Goal: Task Accomplishment & Management: Complete application form

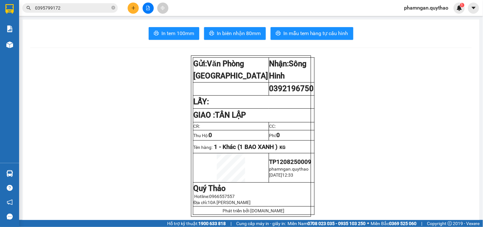
click at [131, 11] on button at bounding box center [133, 8] width 11 height 11
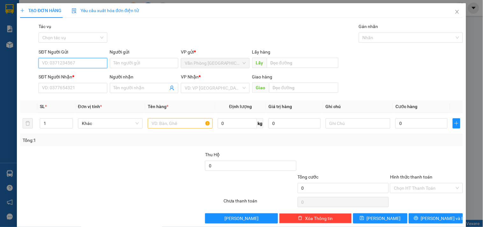
click at [75, 67] on input "SĐT Người Gửi" at bounding box center [73, 63] width 68 height 10
click at [45, 64] on input "0986117" at bounding box center [73, 63] width 68 height 10
click at [47, 64] on input "0986117" at bounding box center [73, 63] width 68 height 10
type input "0909986117"
click at [76, 77] on div "0909986117" at bounding box center [72, 75] width 60 height 7
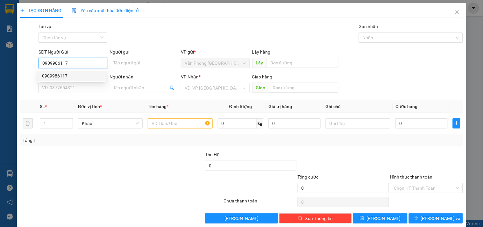
type input "0947207718"
type input "0909986117"
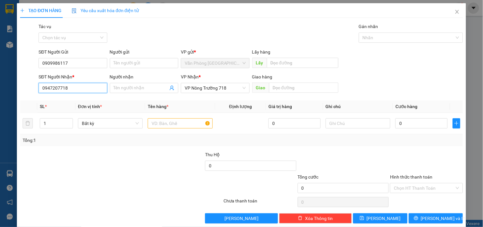
click at [0, 83] on div "TẠO ĐƠN HÀNG Yêu cầu xuất hóa đơn điện tử Transit Pickup Surcharge Ids Transit …" at bounding box center [241, 113] width 483 height 227
click at [178, 121] on input "text" at bounding box center [180, 123] width 65 height 10
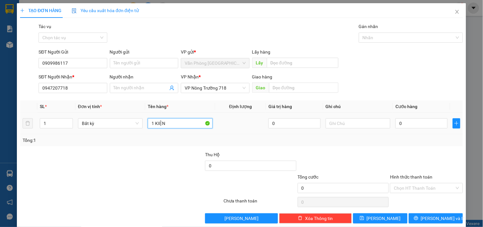
type input "1 KIỆN"
click at [415, 118] on div "0" at bounding box center [421, 123] width 52 height 13
click at [415, 123] on input "0" at bounding box center [421, 123] width 52 height 10
type input "58"
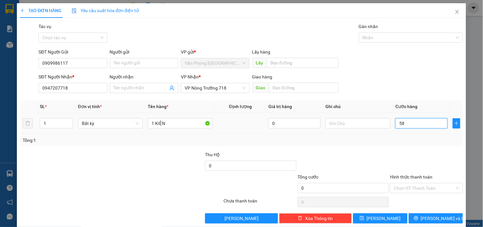
type input "58"
type input "5"
type input "50"
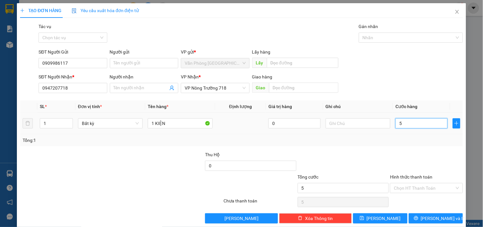
type input "50"
type input "500"
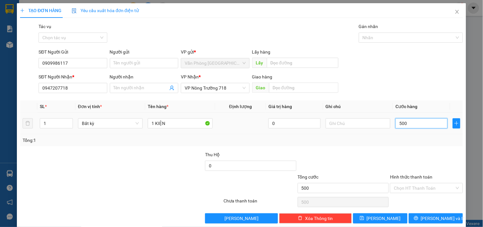
type input "5.000"
type input "50.000"
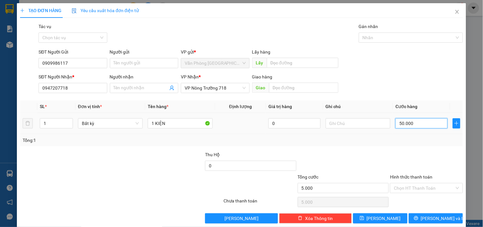
type input "50.000"
click at [422, 188] on input "Hình thức thanh toán" at bounding box center [424, 188] width 60 height 10
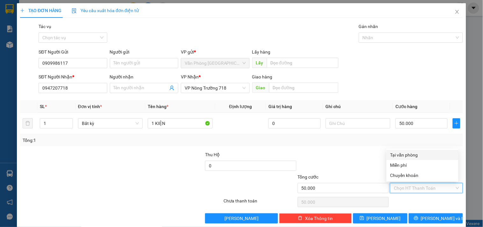
drag, startPoint x: 408, startPoint y: 151, endPoint x: 431, endPoint y: 182, distance: 38.4
click at [409, 151] on div "Tại văn phòng" at bounding box center [422, 154] width 64 height 7
type input "0"
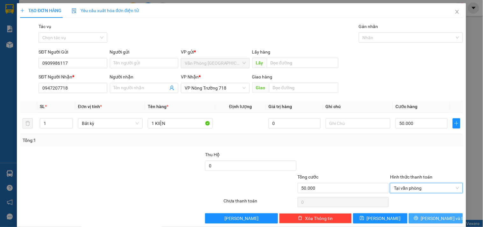
click at [430, 215] on span "Lưu và In" at bounding box center [443, 218] width 45 height 7
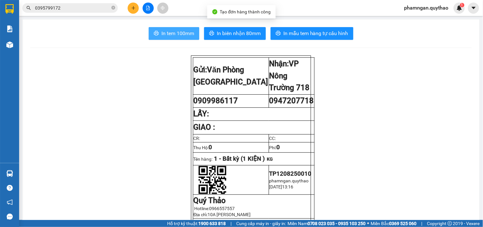
click at [192, 34] on button "In tem 100mm" at bounding box center [174, 33] width 51 height 13
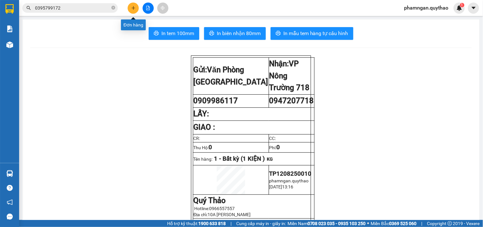
click at [130, 8] on button at bounding box center [133, 8] width 11 height 11
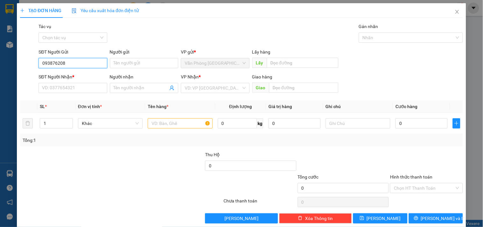
type input "0938762085"
click at [77, 78] on div "0938762085" at bounding box center [72, 75] width 60 height 7
type input "0796722019"
type input "0938762085"
click at [167, 127] on input "text" at bounding box center [180, 123] width 65 height 10
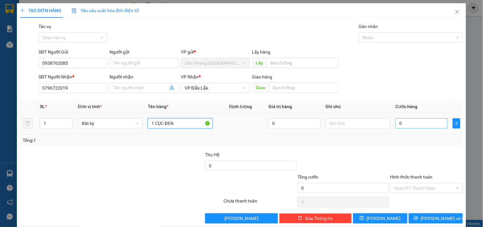
type input "1 CỤC ĐEN"
click at [411, 122] on input "0" at bounding box center [421, 123] width 52 height 10
type input "5"
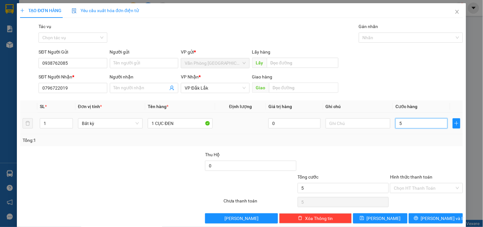
type input "0"
type input "03"
type input "3"
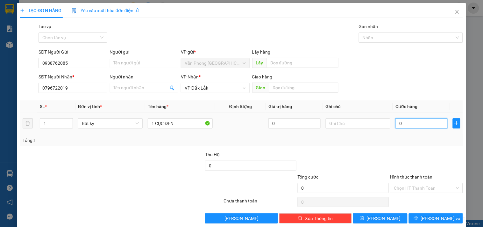
type input "3"
type input "030"
type input "30"
type input "0.300"
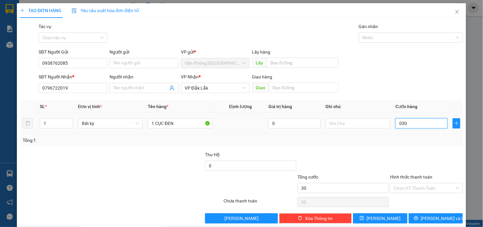
type input "300"
type input "03.000"
type input "3.000"
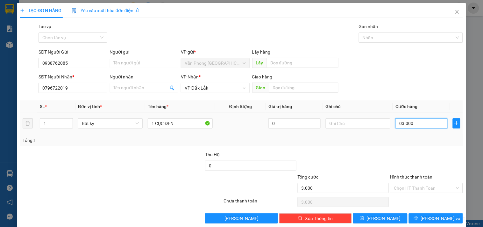
type input "030.000"
type input "30.000"
click at [423, 188] on input "Hình thức thanh toán" at bounding box center [424, 188] width 60 height 10
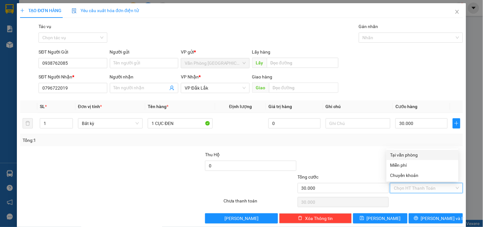
click at [408, 154] on div "Tại văn phòng" at bounding box center [422, 154] width 64 height 7
type input "0"
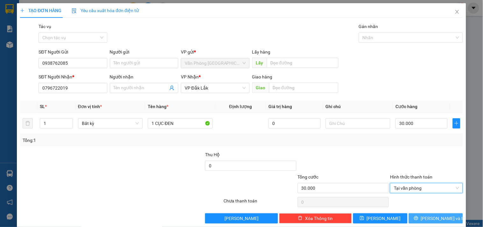
click at [432, 218] on span "Lưu và In" at bounding box center [443, 218] width 45 height 7
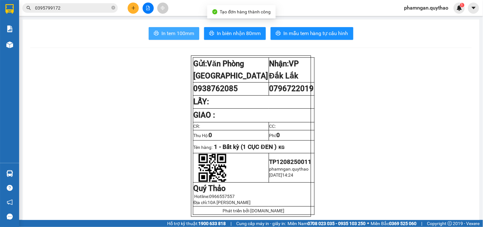
click at [171, 29] on button "In tem 100mm" at bounding box center [174, 33] width 51 height 13
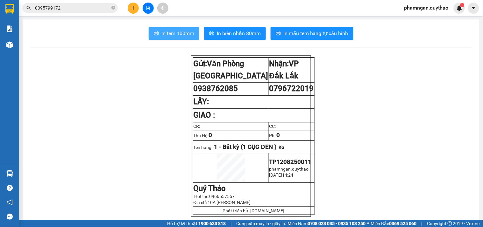
click at [181, 37] on span "In tem 100mm" at bounding box center [177, 33] width 33 height 8
click at [132, 8] on icon "plus" at bounding box center [133, 8] width 4 height 0
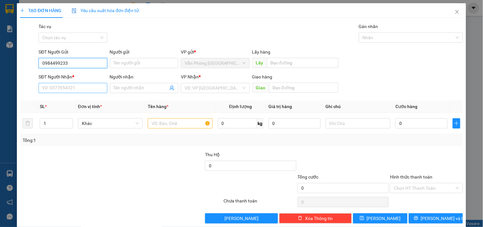
type input "0984499233"
click at [66, 92] on input "SĐT Người Nhận *" at bounding box center [73, 88] width 68 height 10
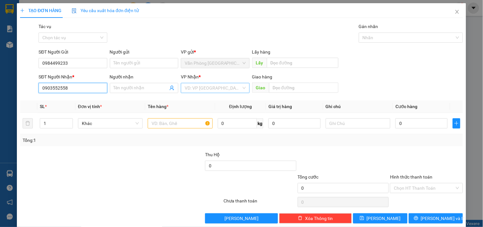
type input "0903552558"
click at [218, 87] on input "search" at bounding box center [213, 88] width 56 height 10
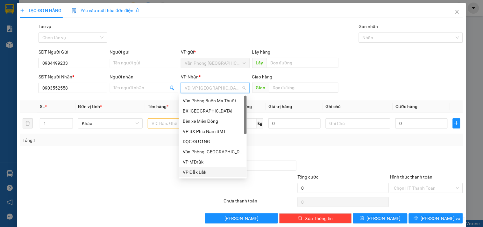
drag, startPoint x: 195, startPoint y: 172, endPoint x: 187, endPoint y: 155, distance: 18.5
click at [194, 169] on div "VP Đắk Lắk" at bounding box center [213, 171] width 60 height 7
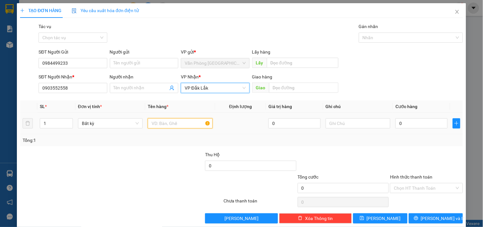
click at [175, 122] on input "text" at bounding box center [180, 123] width 65 height 10
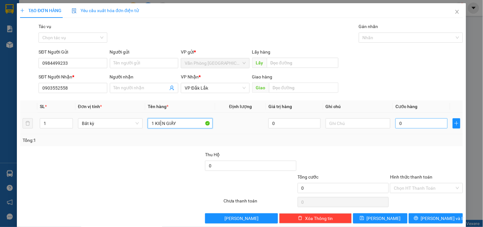
type input "1 KIỆN GIẤY"
click at [413, 120] on input "0" at bounding box center [421, 123] width 52 height 10
type input "5"
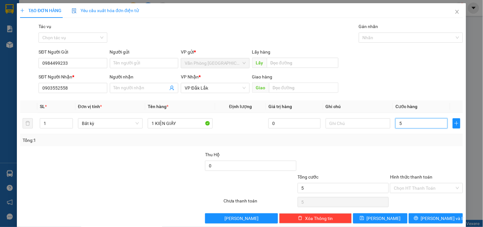
type input "50"
type input "500"
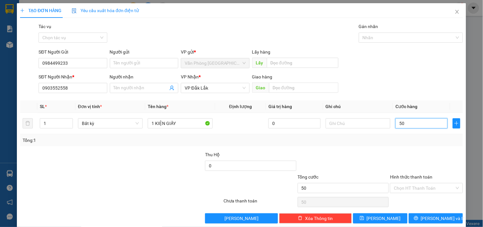
type input "500"
type input "5.000"
type input "50.000"
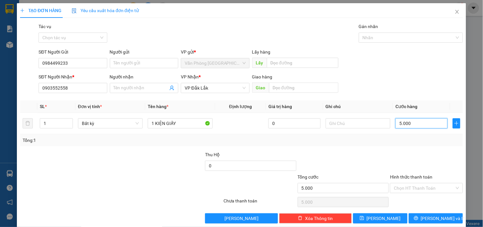
type input "50.000"
click at [431, 188] on input "Hình thức thanh toán" at bounding box center [424, 188] width 60 height 10
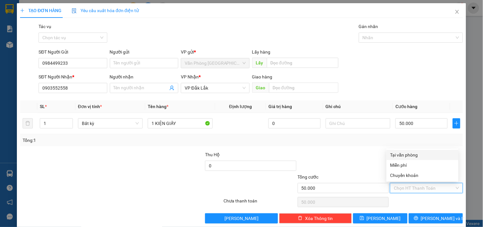
click at [406, 154] on div "Tại văn phòng" at bounding box center [422, 154] width 64 height 7
type input "0"
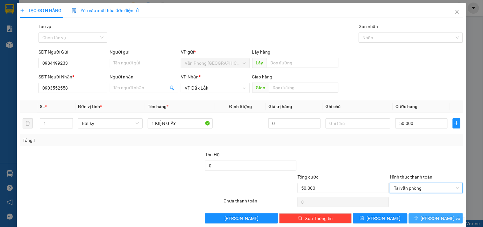
drag, startPoint x: 425, startPoint y: 217, endPoint x: 423, endPoint y: 209, distance: 9.2
click at [425, 217] on button "Lưu và In" at bounding box center [436, 218] width 54 height 10
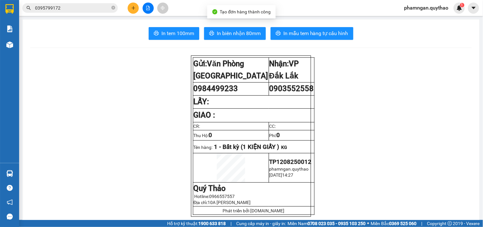
click at [161, 36] on span "In tem 100mm" at bounding box center [177, 33] width 33 height 8
click at [167, 33] on span "In tem 100mm" at bounding box center [177, 33] width 33 height 8
click at [131, 9] on icon "plus" at bounding box center [133, 8] width 4 height 4
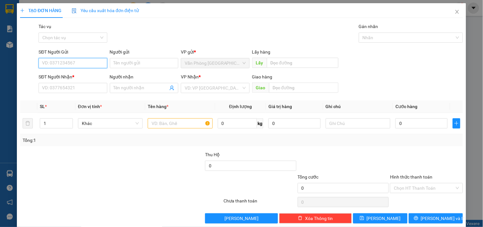
click at [61, 63] on input "SĐT Người Gửi" at bounding box center [73, 63] width 68 height 10
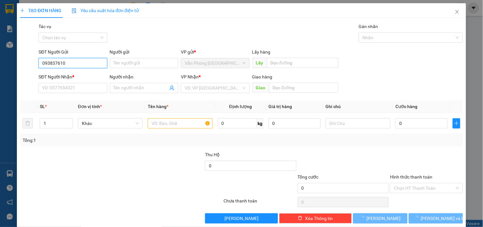
click at [55, 63] on input "093837610" at bounding box center [73, 63] width 68 height 10
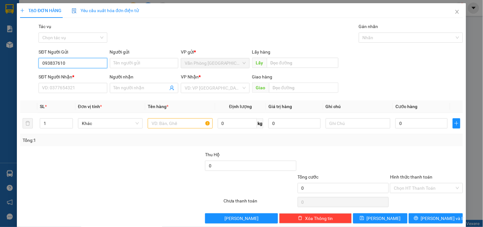
click at [56, 64] on input "093837610" at bounding box center [73, 63] width 68 height 10
type input "0938372610"
click at [74, 75] on div "0938372610" at bounding box center [72, 75] width 60 height 7
type input "0905575565"
type input "0938372610"
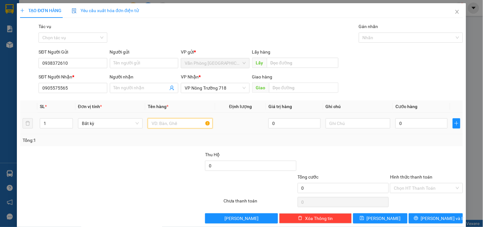
drag, startPoint x: 172, startPoint y: 122, endPoint x: 176, endPoint y: 113, distance: 9.0
click at [173, 119] on input "text" at bounding box center [180, 123] width 65 height 10
type input "1 BỘ HỒ SƠ"
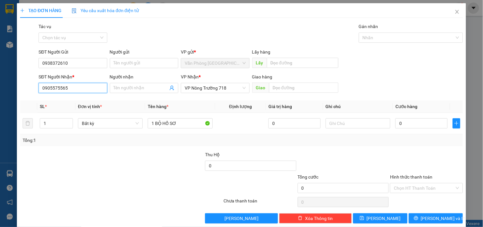
drag, startPoint x: 77, startPoint y: 88, endPoint x: 18, endPoint y: 93, distance: 60.1
click at [18, 93] on div "TẠO ĐƠN HÀNG Yêu cầu xuất hóa đơn điện tử Transit Pickup Surcharge Ids Transit …" at bounding box center [241, 115] width 449 height 225
click at [409, 120] on input "0" at bounding box center [421, 123] width 52 height 10
type input "5"
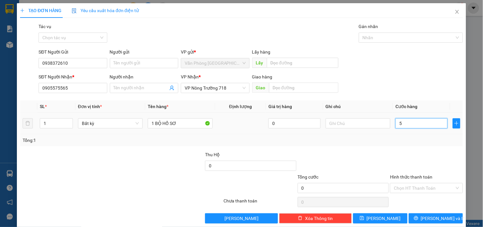
type input "5"
type input "50"
type input "500"
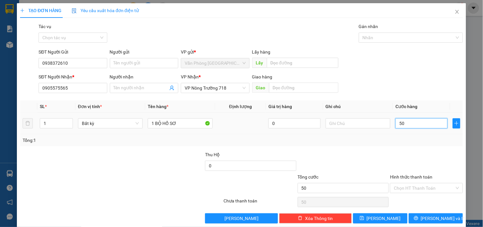
type input "500"
type input "5.000"
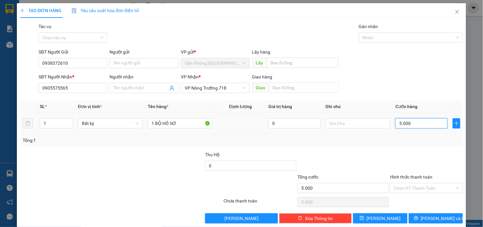
type input "50.000"
click at [409, 185] on input "Hình thức thanh toán" at bounding box center [424, 188] width 60 height 10
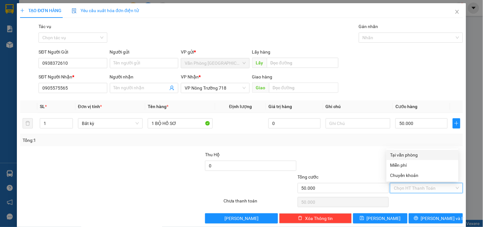
drag, startPoint x: 410, startPoint y: 151, endPoint x: 414, endPoint y: 155, distance: 5.9
click at [411, 151] on div "Tại văn phòng" at bounding box center [422, 154] width 64 height 7
type input "0"
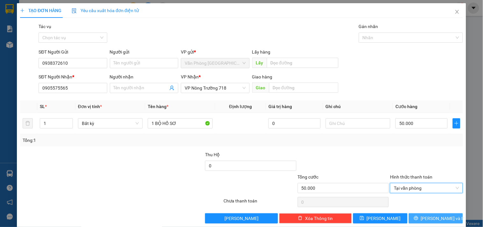
click at [428, 215] on span "Lưu và In" at bounding box center [443, 218] width 45 height 7
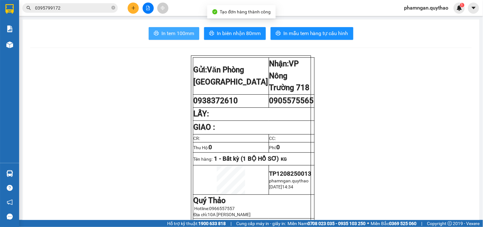
click at [180, 37] on span "In tem 100mm" at bounding box center [177, 33] width 33 height 8
click at [170, 35] on span "In tem 100mm" at bounding box center [177, 33] width 33 height 8
click at [129, 5] on button at bounding box center [133, 8] width 11 height 11
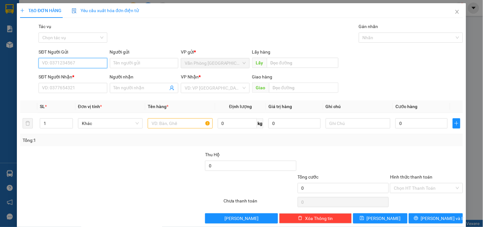
drag, startPoint x: 83, startPoint y: 66, endPoint x: 86, endPoint y: 62, distance: 5.0
click at [85, 63] on input "SĐT Người Gửi" at bounding box center [73, 63] width 68 height 10
type input "0981416242"
click at [69, 77] on div "0981416242" at bounding box center [72, 75] width 60 height 7
type input "0396387789"
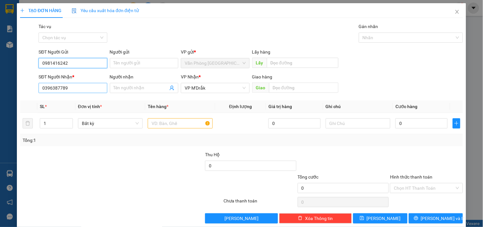
type input "0981416242"
drag, startPoint x: 81, startPoint y: 88, endPoint x: 1, endPoint y: 81, distance: 80.6
click at [0, 84] on div "TẠO ĐƠN HÀNG Yêu cầu xuất hóa đơn điện tử Transit Pickup Surcharge Ids Transit …" at bounding box center [241, 113] width 483 height 227
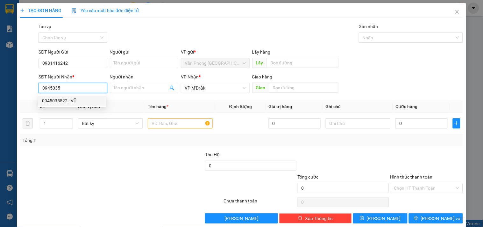
click at [61, 101] on div "0945035522 - VŨ" at bounding box center [72, 100] width 60 height 7
type input "0945035522"
type input "VŨ"
type input "TÂN AN"
type input "0945035522"
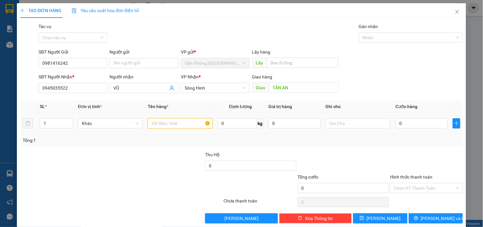
drag, startPoint x: 167, startPoint y: 123, endPoint x: 166, endPoint y: 113, distance: 10.0
click at [166, 117] on div at bounding box center [180, 123] width 65 height 13
type input "1 TÚM NHỎ"
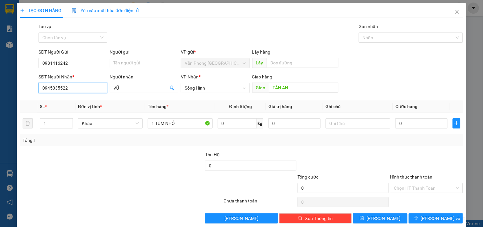
drag, startPoint x: 76, startPoint y: 91, endPoint x: 0, endPoint y: 91, distance: 76.4
click at [0, 91] on div "TẠO ĐƠN HÀNG Yêu cầu xuất hóa đơn điện tử Transit Pickup Surcharge Ids Transit …" at bounding box center [241, 113] width 483 height 227
click at [399, 122] on input "0" at bounding box center [421, 123] width 52 height 10
type input "5"
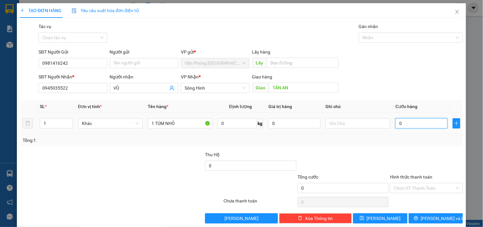
type input "5"
type input "50"
type input "500"
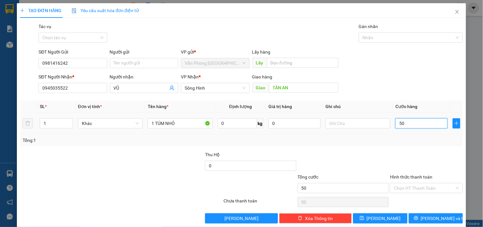
type input "500"
type input "5.000"
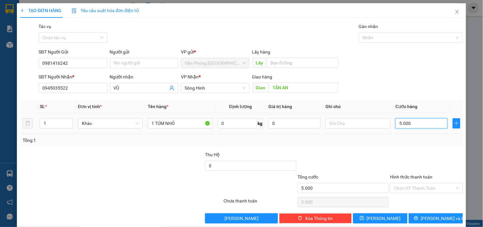
type input "50.000"
click at [421, 184] on input "Hình thức thanh toán" at bounding box center [424, 188] width 60 height 10
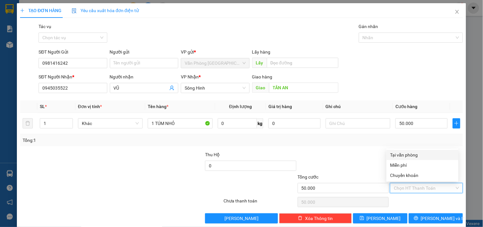
click at [412, 152] on div "Tại văn phòng" at bounding box center [422, 154] width 64 height 7
type input "0"
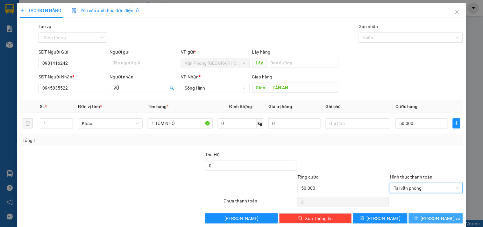
drag, startPoint x: 434, startPoint y: 222, endPoint x: 432, endPoint y: 217, distance: 4.9
click at [434, 222] on button "Lưu và In" at bounding box center [436, 218] width 54 height 10
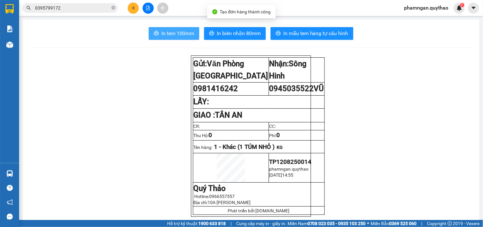
click at [172, 29] on button "In tem 100mm" at bounding box center [174, 33] width 51 height 13
click at [179, 33] on span "In tem 100mm" at bounding box center [177, 33] width 33 height 8
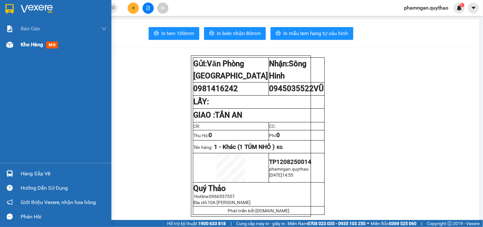
click at [57, 37] on div "Kho hàng mới" at bounding box center [64, 45] width 86 height 16
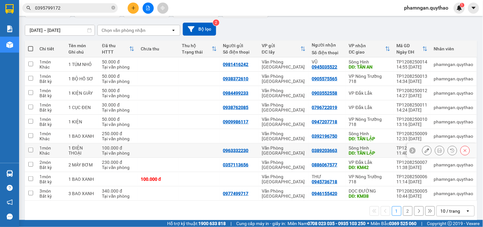
scroll to position [57, 0]
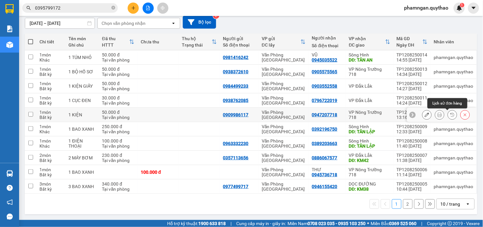
click at [437, 114] on icon at bounding box center [439, 114] width 4 height 4
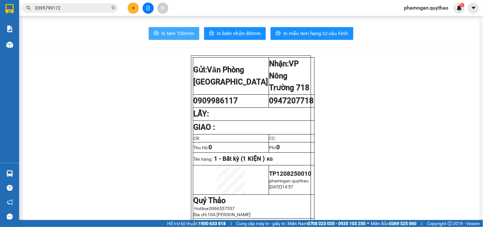
drag, startPoint x: 186, startPoint y: 39, endPoint x: 188, endPoint y: 36, distance: 3.4
click at [187, 39] on button "In tem 100mm" at bounding box center [174, 33] width 51 height 13
drag, startPoint x: 132, startPoint y: 11, endPoint x: 122, endPoint y: 42, distance: 32.8
click at [131, 13] on div at bounding box center [148, 8] width 48 height 11
click at [132, 7] on icon "plus" at bounding box center [133, 8] width 4 height 4
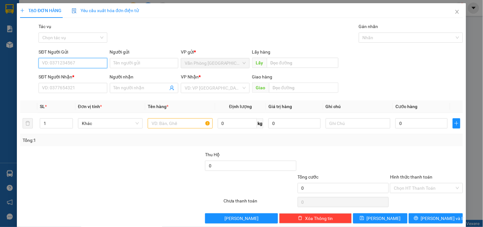
click at [69, 59] on input "SĐT Người Gửi" at bounding box center [73, 63] width 68 height 10
click at [50, 62] on input "0984766654" at bounding box center [73, 63] width 68 height 10
type input "0964766654"
click at [66, 74] on div "0964766654" at bounding box center [72, 75] width 60 height 7
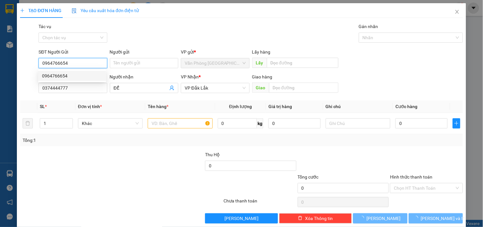
type input "0374444777"
type input "ĐỂ"
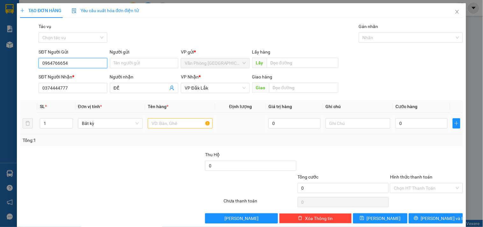
type input "0964766654"
click at [170, 128] on input "text" at bounding box center [180, 123] width 65 height 10
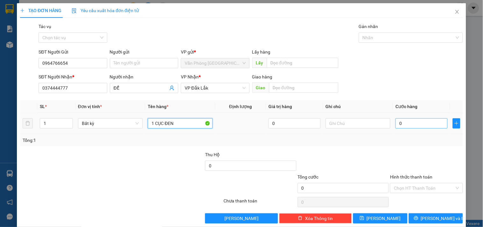
type input "1 CỤC ĐEN"
click at [413, 121] on input "0" at bounding box center [421, 123] width 52 height 10
type input "5"
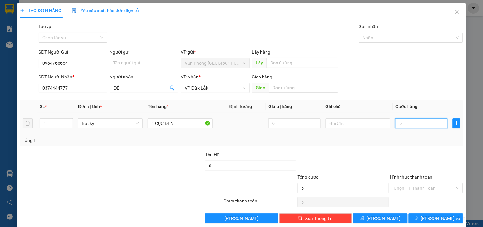
type input "50"
type input "500"
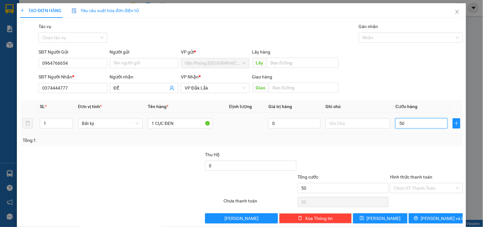
type input "500"
type input "5.000"
type input "50.000"
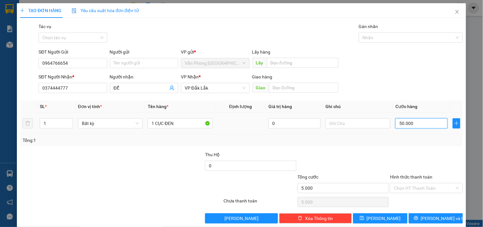
type input "50.000"
drag, startPoint x: 420, startPoint y: 185, endPoint x: 417, endPoint y: 174, distance: 11.3
click at [419, 185] on input "Hình thức thanh toán" at bounding box center [424, 188] width 60 height 10
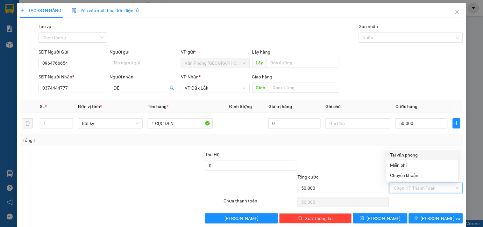
click at [413, 155] on div "Tại văn phòng" at bounding box center [422, 154] width 64 height 7
type input "0"
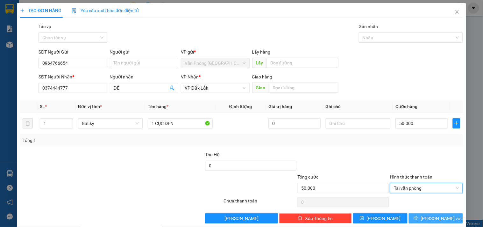
drag, startPoint x: 411, startPoint y: 214, endPoint x: 411, endPoint y: 209, distance: 4.1
click at [411, 213] on button "Lưu và In" at bounding box center [436, 218] width 54 height 10
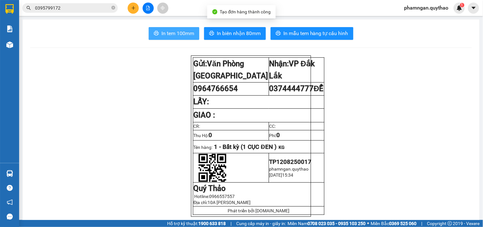
click at [166, 32] on span "In tem 100mm" at bounding box center [177, 33] width 33 height 8
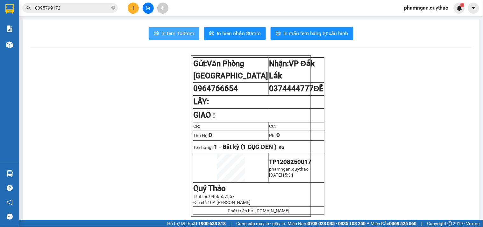
click at [180, 32] on span "In tem 100mm" at bounding box center [177, 33] width 33 height 8
click at [135, 9] on icon "plus" at bounding box center [133, 8] width 4 height 4
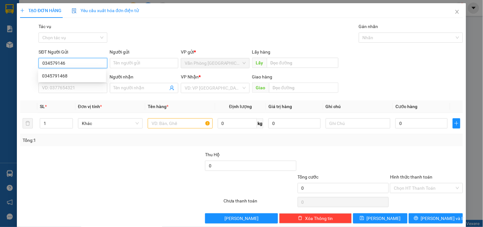
type input "0345791468"
click at [95, 74] on div "0345791468" at bounding box center [72, 75] width 60 height 7
type input "0385558554"
type input "CX EBAR"
type input "0345791468"
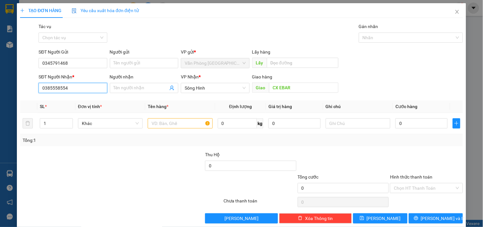
drag, startPoint x: 63, startPoint y: 86, endPoint x: 0, endPoint y: 85, distance: 63.0
click at [0, 85] on div "TẠO ĐƠN HÀNG Yêu cầu xuất hóa đơn điện tử Transit Pickup Surcharge Ids Transit …" at bounding box center [241, 113] width 483 height 227
click at [91, 101] on div "0385558554" at bounding box center [72, 100] width 60 height 7
type input "0385558554"
drag, startPoint x: 179, startPoint y: 123, endPoint x: 177, endPoint y: 113, distance: 9.7
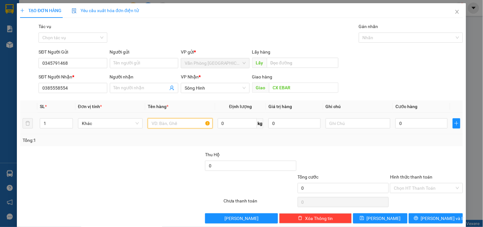
click at [179, 123] on input "text" at bounding box center [180, 123] width 65 height 10
type input "5 KIỆN GIẤY"
click at [50, 122] on input "1" at bounding box center [56, 123] width 32 height 10
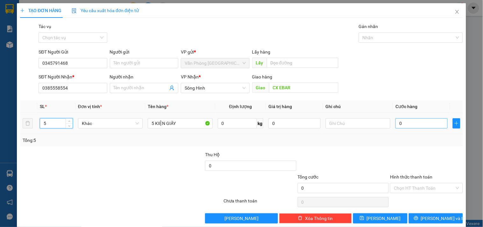
type input "5"
click at [411, 123] on input "0" at bounding box center [421, 123] width 52 height 10
click at [416, 124] on input "0" at bounding box center [421, 123] width 52 height 10
type input "03"
type input "3"
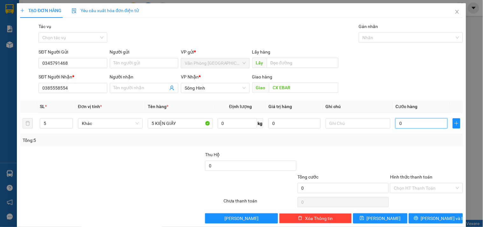
type input "3"
type input "030"
type input "30"
type input "0.300"
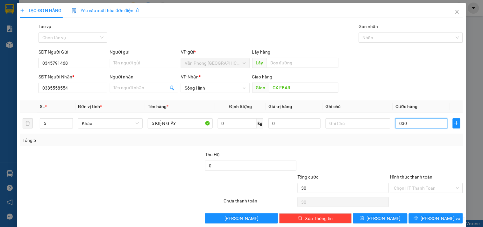
type input "300"
type input "03.000"
type input "3.000"
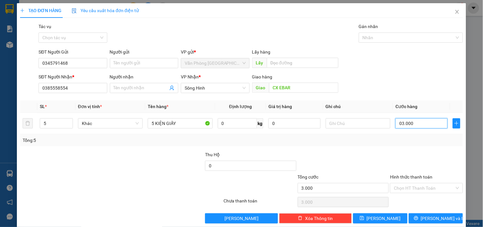
type input "030.000"
type input "30.000"
type input "0.300.000"
type input "300.000"
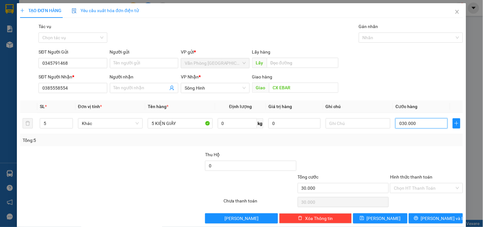
type input "300.000"
click at [405, 184] on input "Hình thức thanh toán" at bounding box center [424, 188] width 60 height 10
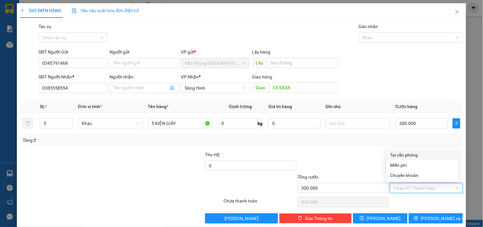
click at [411, 153] on div "Tại văn phòng" at bounding box center [422, 154] width 64 height 7
type input "0"
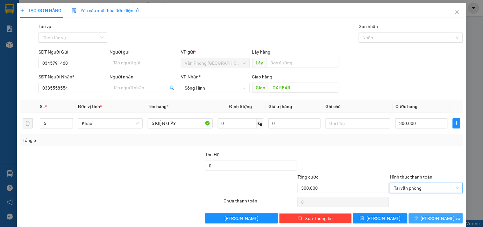
drag, startPoint x: 427, startPoint y: 218, endPoint x: 399, endPoint y: 199, distance: 33.5
click at [427, 218] on span "Lưu và In" at bounding box center [443, 218] width 45 height 7
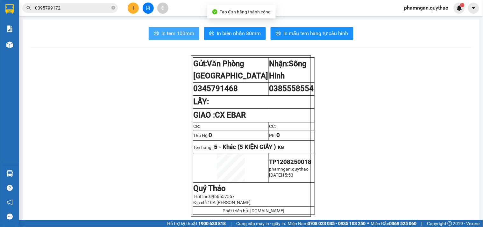
click at [179, 37] on span "In tem 100mm" at bounding box center [177, 33] width 33 height 8
click at [189, 29] on span "In tem 100mm" at bounding box center [177, 33] width 33 height 8
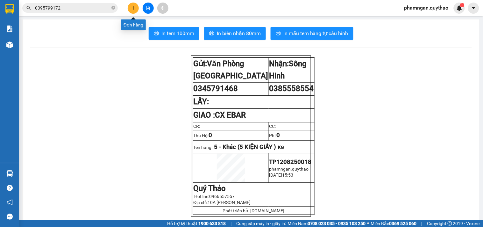
click at [129, 7] on button at bounding box center [133, 8] width 11 height 11
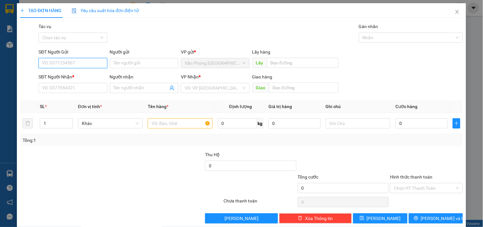
drag, startPoint x: 75, startPoint y: 64, endPoint x: 77, endPoint y: 57, distance: 7.9
click at [75, 62] on input "SĐT Người Gửi" at bounding box center [73, 63] width 68 height 10
type input "0982103173"
click at [49, 77] on div "0982103173" at bounding box center [72, 75] width 60 height 7
type input "0356505505"
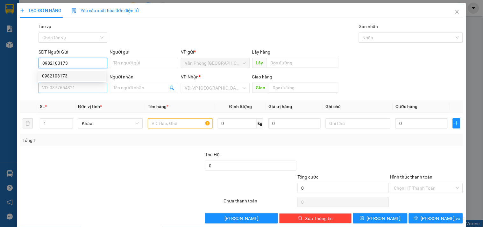
type input "CX EABAR"
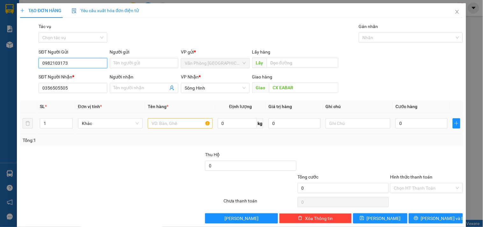
type input "0982103173"
click at [159, 123] on input "text" at bounding box center [180, 123] width 65 height 10
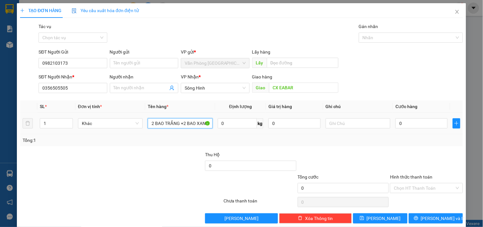
scroll to position [0, 2]
type input "2 BAO TRẮNG +2 BAO XANH"
click at [55, 124] on input "1" at bounding box center [56, 123] width 32 height 10
type input "4"
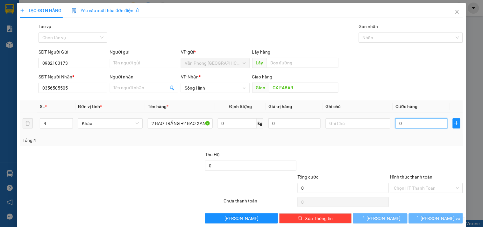
click at [431, 122] on input "0" at bounding box center [421, 123] width 52 height 10
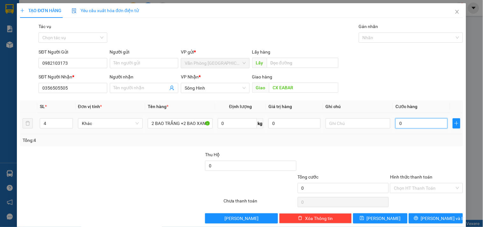
type input "2"
type input "24"
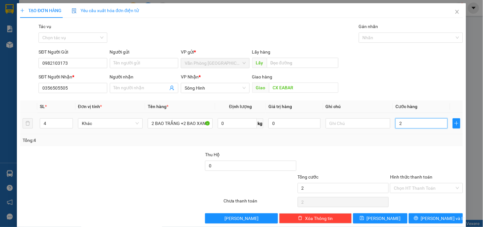
type input "24"
type input "240"
type input "2.400"
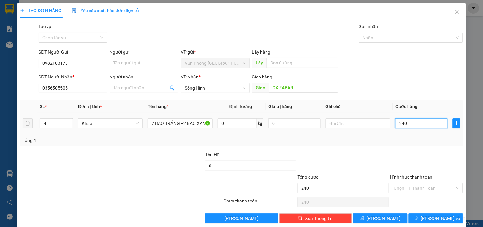
type input "2.400"
type input "24.000"
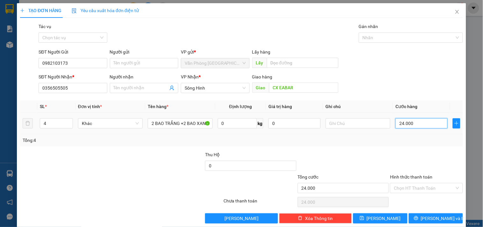
type input "240.000"
click at [430, 188] on input "Hình thức thanh toán" at bounding box center [424, 188] width 60 height 10
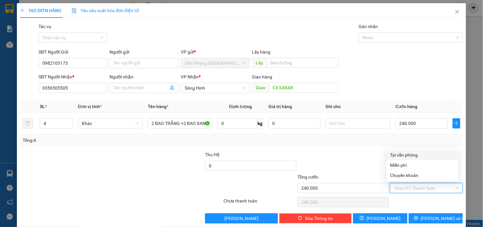
click at [408, 152] on div "Tại văn phòng" at bounding box center [422, 154] width 64 height 7
type input "0"
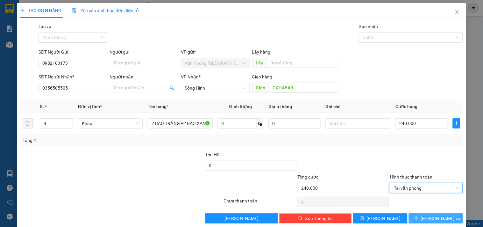
click at [423, 217] on button "Lưu và In" at bounding box center [436, 218] width 54 height 10
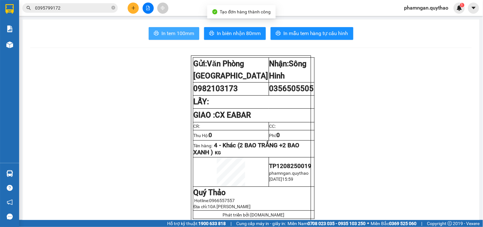
click at [179, 31] on span "In tem 100mm" at bounding box center [177, 33] width 33 height 8
click at [182, 32] on span "In tem 100mm" at bounding box center [177, 33] width 33 height 8
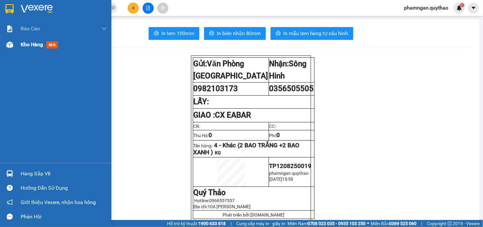
click at [39, 47] on span "Kho hàng" at bounding box center [32, 44] width 22 height 6
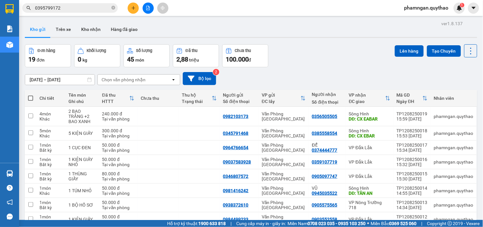
click at [131, 7] on icon "plus" at bounding box center [133, 8] width 4 height 4
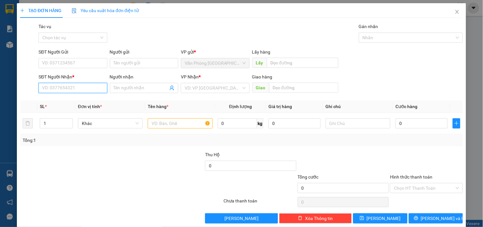
click at [64, 88] on input "SĐT Người Nhận *" at bounding box center [73, 88] width 68 height 10
click at [50, 102] on div "0985245060" at bounding box center [72, 100] width 60 height 7
type input "0985245060"
click at [171, 124] on input "text" at bounding box center [180, 123] width 65 height 10
click at [57, 68] on div "SĐT Người Gửi VD: 0371234567" at bounding box center [73, 59] width 68 height 22
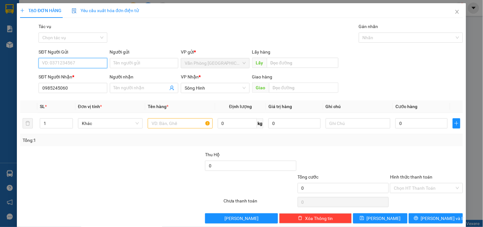
click at [62, 61] on input "SĐT Người Gửi" at bounding box center [73, 63] width 68 height 10
click at [74, 77] on div "02838493888" at bounding box center [72, 75] width 60 height 7
type input "02838493888"
click at [171, 122] on input "text" at bounding box center [180, 123] width 65 height 10
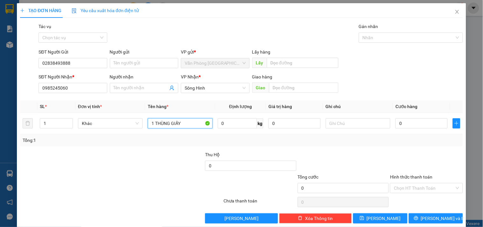
type input "1 THÙNG GIẤY"
click at [422, 125] on input "0" at bounding box center [421, 123] width 52 height 10
type input "5"
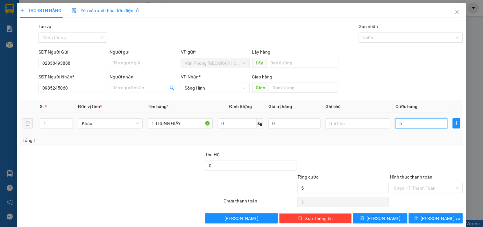
type input "50"
drag, startPoint x: 428, startPoint y: 188, endPoint x: 460, endPoint y: 189, distance: 32.2
click at [430, 188] on input "Hình thức thanh toán" at bounding box center [424, 188] width 60 height 10
drag, startPoint x: 418, startPoint y: 184, endPoint x: 415, endPoint y: 181, distance: 4.5
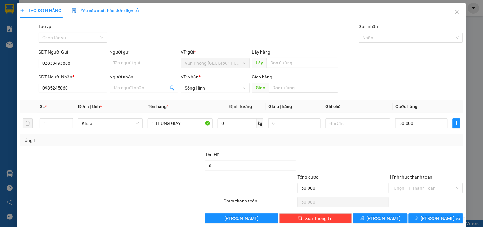
click at [418, 184] on input "Hình thức thanh toán" at bounding box center [424, 188] width 60 height 10
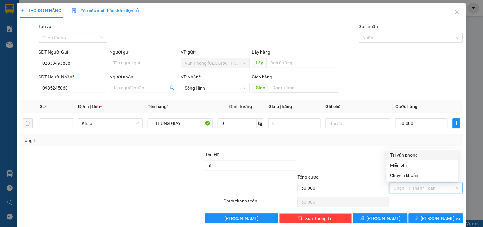
drag, startPoint x: 409, startPoint y: 151, endPoint x: 422, endPoint y: 174, distance: 26.7
click at [409, 152] on div "Tại văn phòng" at bounding box center [422, 154] width 64 height 7
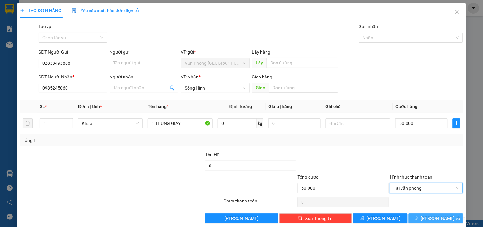
drag, startPoint x: 429, startPoint y: 221, endPoint x: 428, endPoint y: 214, distance: 6.7
click at [428, 220] on span "Lưu và In" at bounding box center [443, 218] width 45 height 7
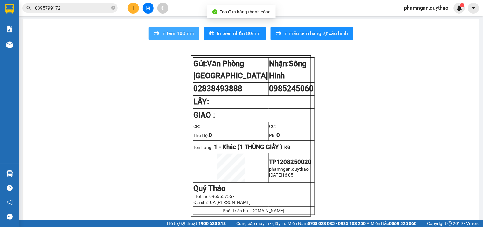
drag, startPoint x: 172, startPoint y: 32, endPoint x: 161, endPoint y: 39, distance: 13.8
click at [172, 32] on span "In tem 100mm" at bounding box center [177, 33] width 33 height 8
drag, startPoint x: 176, startPoint y: 34, endPoint x: 211, endPoint y: 24, distance: 36.1
click at [176, 33] on span "In tem 100mm" at bounding box center [177, 33] width 33 height 8
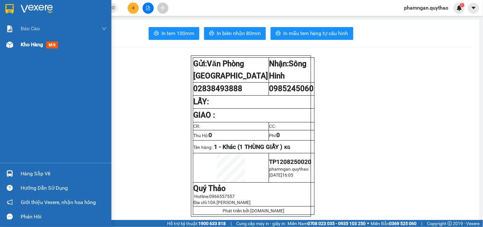
click at [13, 46] on div at bounding box center [9, 44] width 11 height 11
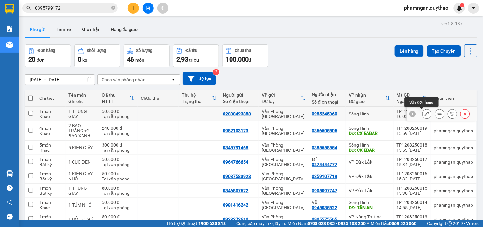
click at [425, 113] on icon at bounding box center [427, 113] width 4 height 4
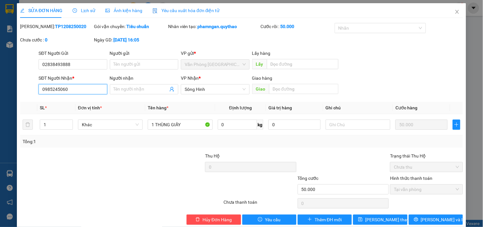
drag, startPoint x: 80, startPoint y: 87, endPoint x: 19, endPoint y: 87, distance: 60.5
click at [19, 87] on div "SĐT Người Nhận * 0985245060 0985245060 Người nhận Tên người nhận VP Nhận * Sông…" at bounding box center [241, 85] width 444 height 22
click at [85, 66] on input "02838493888" at bounding box center [73, 64] width 68 height 10
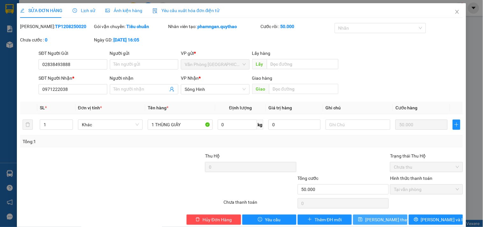
click at [363, 220] on icon "save" at bounding box center [360, 219] width 4 height 4
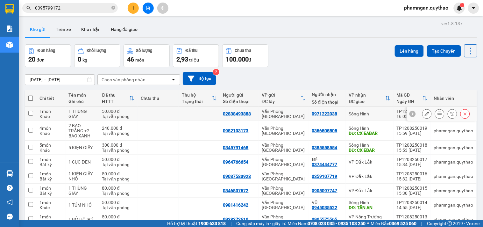
click at [437, 113] on icon at bounding box center [439, 113] width 4 height 4
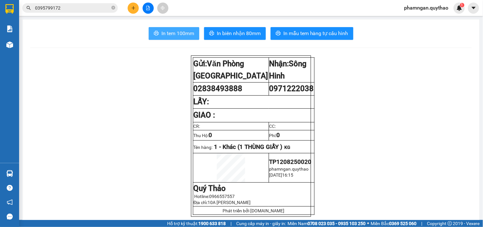
click at [184, 35] on span "In tem 100mm" at bounding box center [177, 33] width 33 height 8
click at [176, 33] on span "In tem 100mm" at bounding box center [177, 33] width 33 height 8
click at [135, 8] on icon "plus" at bounding box center [133, 8] width 4 height 4
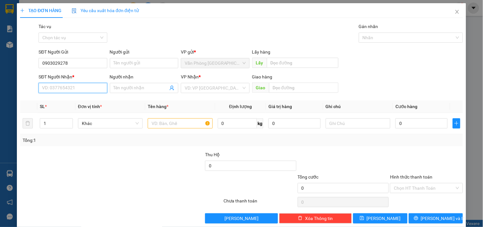
click at [74, 86] on input "SĐT Người Nhận *" at bounding box center [73, 88] width 68 height 10
click at [209, 88] on input "search" at bounding box center [213, 88] width 56 height 10
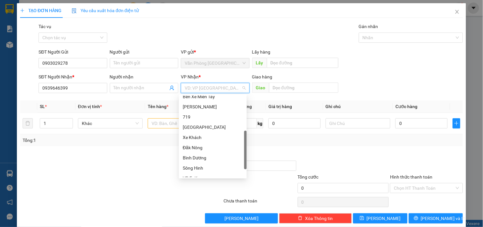
scroll to position [106, 0]
drag, startPoint x: 196, startPoint y: 147, endPoint x: 254, endPoint y: 112, distance: 67.4
click at [196, 146] on div "Đăk Nông" at bounding box center [213, 147] width 60 height 7
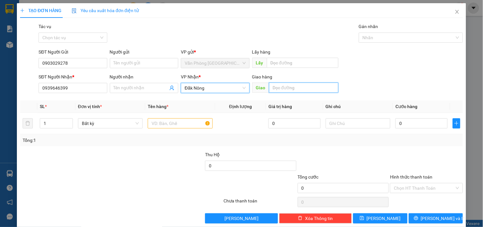
click at [274, 85] on input "text" at bounding box center [303, 87] width 69 height 10
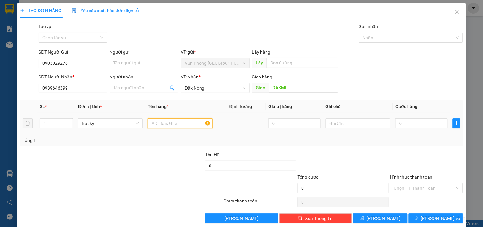
click at [172, 123] on input "text" at bounding box center [180, 123] width 65 height 10
click at [422, 122] on input "0" at bounding box center [421, 123] width 52 height 10
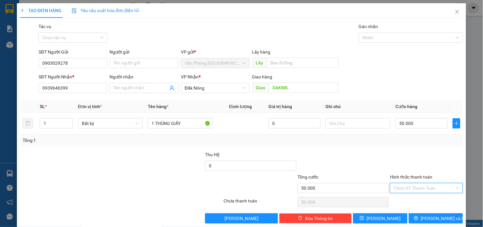
drag, startPoint x: 423, startPoint y: 186, endPoint x: 415, endPoint y: 157, distance: 29.9
click at [423, 185] on input "Hình thức thanh toán" at bounding box center [424, 188] width 60 height 10
drag, startPoint x: 409, startPoint y: 152, endPoint x: 409, endPoint y: 161, distance: 8.6
click at [409, 153] on div "Tại văn phòng" at bounding box center [422, 154] width 64 height 7
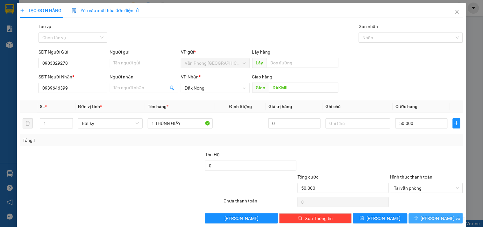
drag, startPoint x: 421, startPoint y: 217, endPoint x: 398, endPoint y: 186, distance: 39.0
click at [418, 217] on icon "printer" at bounding box center [416, 218] width 4 height 4
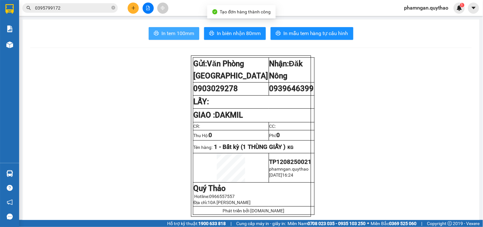
drag, startPoint x: 191, startPoint y: 31, endPoint x: 220, endPoint y: 25, distance: 29.6
click at [190, 30] on span "In tem 100mm" at bounding box center [177, 33] width 33 height 8
click at [179, 34] on span "In tem 100mm" at bounding box center [177, 33] width 33 height 8
click at [135, 11] on button at bounding box center [133, 8] width 11 height 11
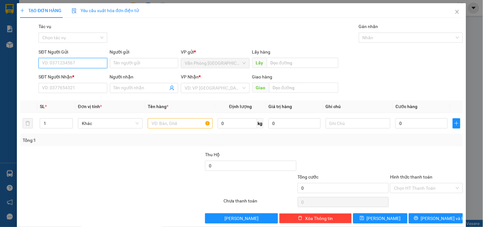
drag, startPoint x: 76, startPoint y: 61, endPoint x: 79, endPoint y: 56, distance: 5.9
click at [78, 57] on div "SĐT Người Gửi VD: 0371234567" at bounding box center [73, 59] width 68 height 22
click at [78, 74] on div "0977496079" at bounding box center [72, 75] width 60 height 7
click at [167, 123] on input "text" at bounding box center [180, 123] width 65 height 10
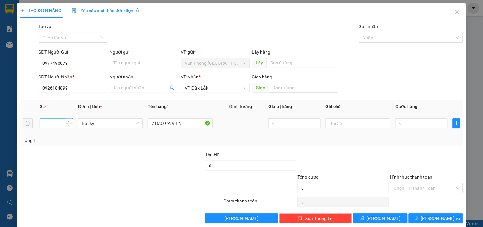
click at [60, 122] on input "1" at bounding box center [56, 123] width 32 height 10
click at [415, 125] on input "0" at bounding box center [421, 123] width 52 height 10
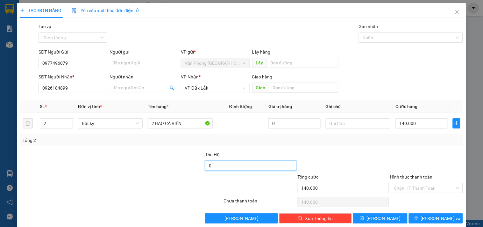
click at [234, 170] on input "0" at bounding box center [250, 165] width 91 height 10
drag, startPoint x: 405, startPoint y: 188, endPoint x: 405, endPoint y: 185, distance: 3.5
click at [405, 188] on input "Hình thức thanh toán" at bounding box center [424, 188] width 60 height 10
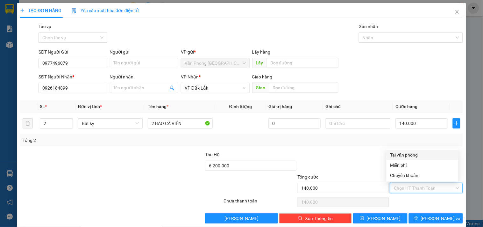
click at [406, 155] on div "Tại văn phòng" at bounding box center [422, 154] width 64 height 7
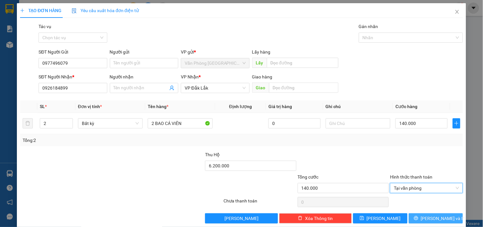
click at [424, 218] on button "Lưu và In" at bounding box center [436, 218] width 54 height 10
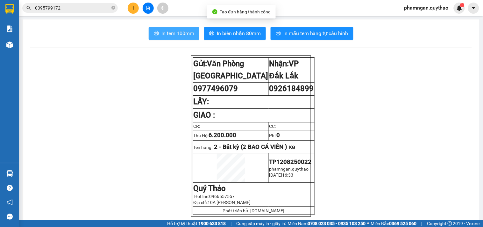
click at [180, 34] on span "In tem 100mm" at bounding box center [177, 33] width 33 height 8
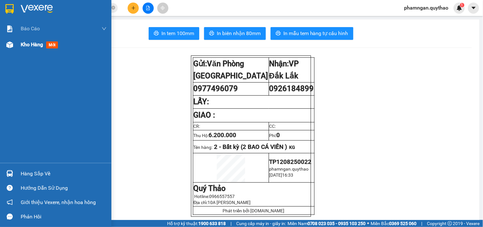
click at [11, 46] on img at bounding box center [9, 44] width 7 height 7
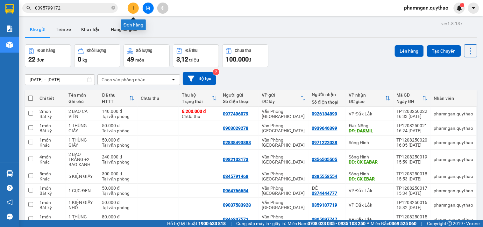
click at [133, 11] on button at bounding box center [133, 8] width 11 height 11
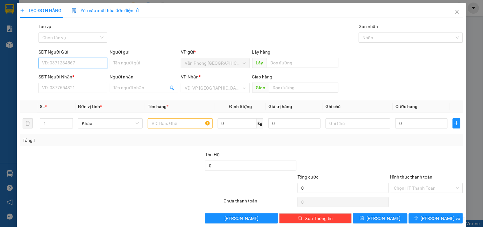
click at [75, 60] on input "SĐT Người Gửi" at bounding box center [73, 63] width 68 height 10
click at [75, 63] on input "0356796571" at bounding box center [73, 63] width 68 height 10
drag, startPoint x: 69, startPoint y: 74, endPoint x: 70, endPoint y: 84, distance: 10.5
click at [69, 74] on div "0356796571" at bounding box center [72, 75] width 60 height 7
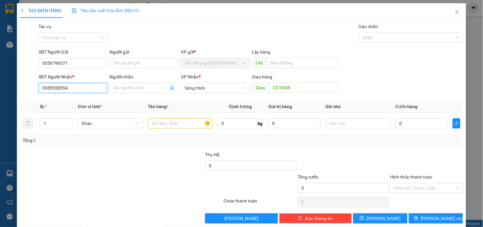
click at [74, 86] on input "0385558554" at bounding box center [73, 88] width 68 height 10
click at [163, 127] on input "text" at bounding box center [180, 123] width 65 height 10
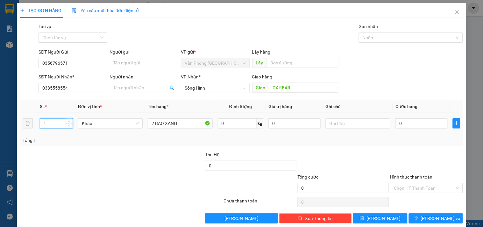
drag, startPoint x: 55, startPoint y: 125, endPoint x: 60, endPoint y: 123, distance: 4.7
click at [56, 125] on input "1" at bounding box center [56, 123] width 32 height 10
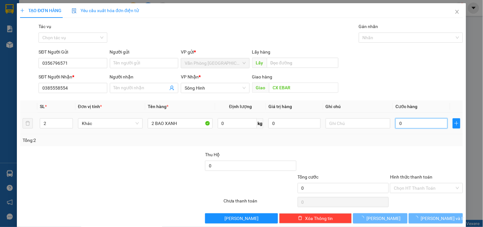
drag, startPoint x: 395, startPoint y: 120, endPoint x: 403, endPoint y: 129, distance: 12.0
click at [395, 120] on input "0" at bounding box center [421, 123] width 52 height 10
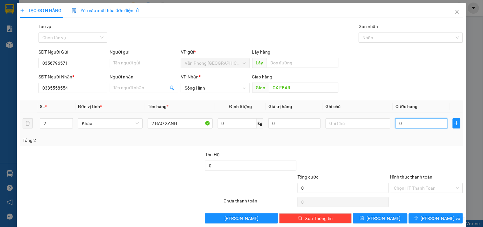
click at [409, 124] on input "0" at bounding box center [421, 123] width 52 height 10
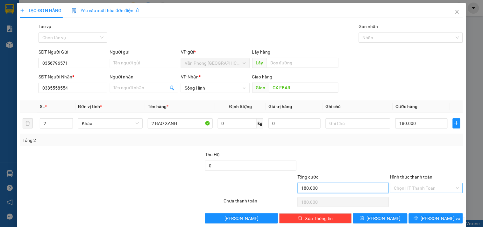
drag, startPoint x: 371, startPoint y: 186, endPoint x: 390, endPoint y: 186, distance: 19.1
click at [370, 186] on input "180.000" at bounding box center [343, 188] width 91 height 10
drag, startPoint x: 413, startPoint y: 186, endPoint x: 420, endPoint y: 183, distance: 8.2
click at [414, 186] on input "Hình thức thanh toán" at bounding box center [424, 188] width 60 height 10
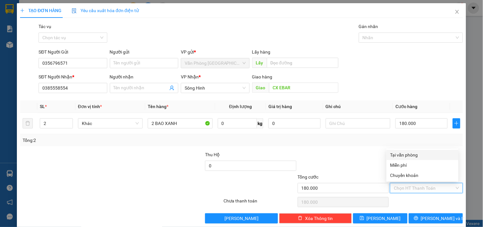
click at [411, 152] on div "Tại văn phòng" at bounding box center [422, 154] width 64 height 7
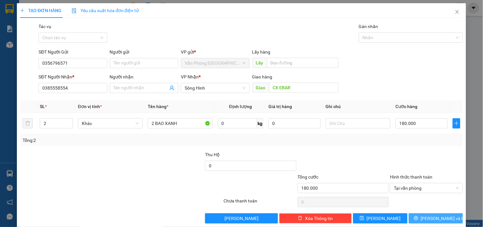
click at [437, 218] on span "Lưu và In" at bounding box center [443, 218] width 45 height 7
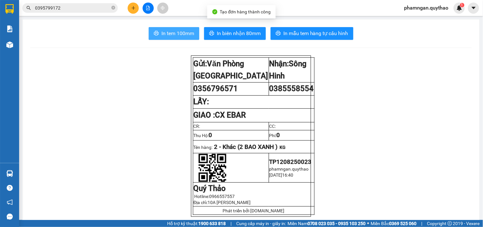
click at [174, 39] on button "In tem 100mm" at bounding box center [174, 33] width 51 height 13
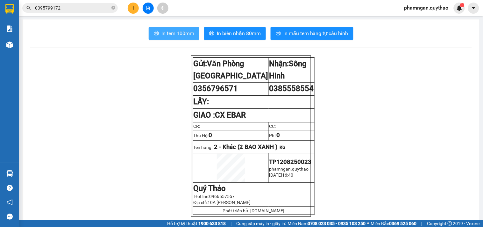
click at [170, 28] on button "In tem 100mm" at bounding box center [174, 33] width 51 height 13
click at [134, 10] on icon "plus" at bounding box center [133, 8] width 4 height 4
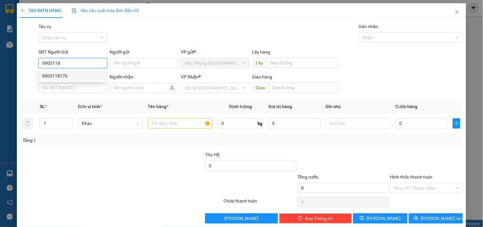
click at [86, 77] on div "0903118170" at bounding box center [72, 75] width 60 height 7
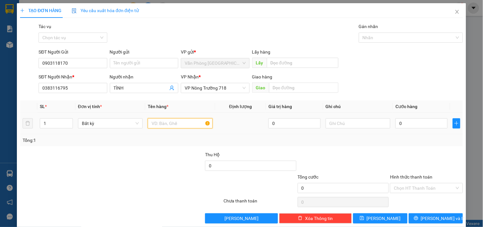
click at [164, 124] on input "text" at bounding box center [180, 123] width 65 height 10
click at [409, 123] on input "0" at bounding box center [421, 123] width 52 height 10
click at [399, 188] on input "Hình thức thanh toán" at bounding box center [424, 188] width 60 height 10
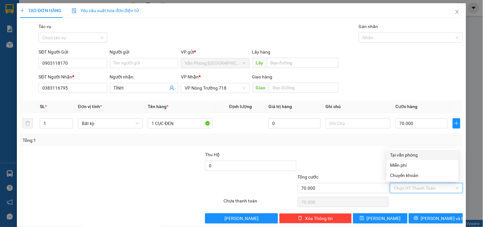
drag, startPoint x: 400, startPoint y: 153, endPoint x: 414, endPoint y: 174, distance: 25.1
click at [400, 153] on div "Tại văn phòng" at bounding box center [422, 154] width 64 height 7
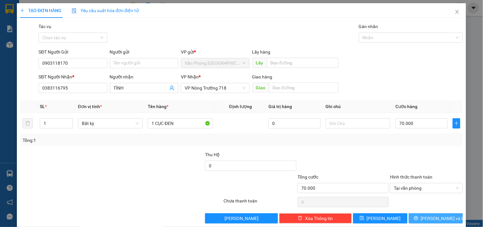
click at [434, 218] on span "Lưu và In" at bounding box center [443, 218] width 45 height 7
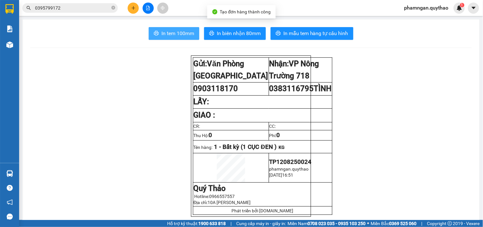
click at [175, 28] on button "In tem 100mm" at bounding box center [174, 33] width 51 height 13
click at [167, 36] on span "In tem 100mm" at bounding box center [177, 33] width 33 height 8
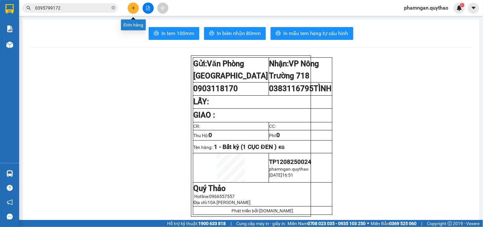
click at [138, 6] on button at bounding box center [133, 8] width 11 height 11
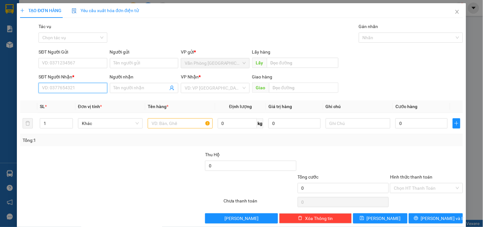
drag, startPoint x: 75, startPoint y: 88, endPoint x: 75, endPoint y: 84, distance: 4.8
click at [75, 88] on input "SĐT Người Nhận *" at bounding box center [73, 88] width 68 height 10
click at [75, 100] on div "0906544556 - XUÂN BÁCH" at bounding box center [73, 100] width 63 height 7
click at [186, 125] on input "text" at bounding box center [180, 123] width 65 height 10
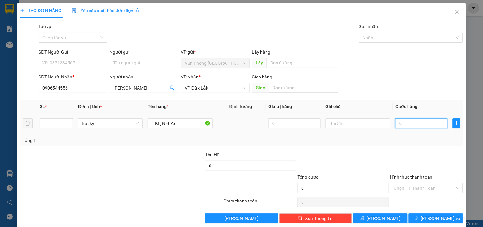
click at [415, 123] on input "0" at bounding box center [421, 123] width 52 height 10
drag, startPoint x: 427, startPoint y: 188, endPoint x: 426, endPoint y: 175, distance: 12.8
click at [428, 187] on input "Hình thức thanh toán" at bounding box center [424, 188] width 60 height 10
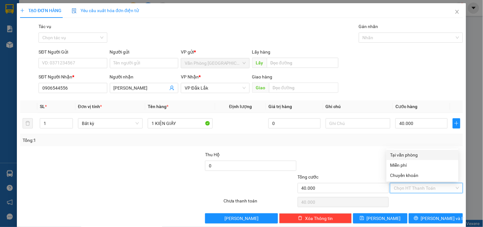
click at [411, 154] on div "Tại văn phòng" at bounding box center [422, 154] width 64 height 7
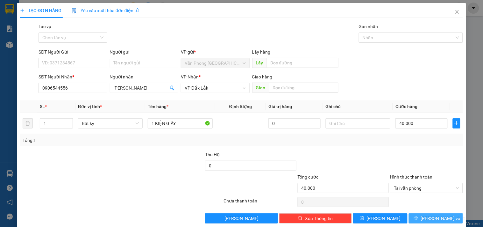
drag, startPoint x: 425, startPoint y: 215, endPoint x: 425, endPoint y: 210, distance: 4.5
click at [425, 215] on button "Lưu và In" at bounding box center [436, 218] width 54 height 10
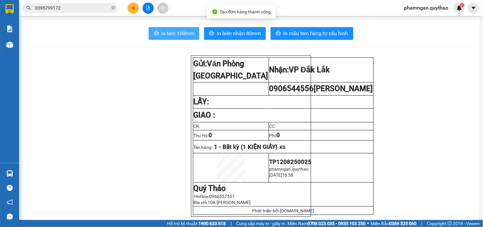
click at [182, 30] on span "In tem 100mm" at bounding box center [177, 33] width 33 height 8
click at [166, 32] on span "In tem 100mm" at bounding box center [177, 33] width 33 height 8
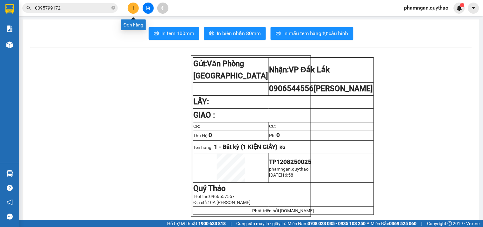
click at [134, 9] on icon "plus" at bounding box center [133, 8] width 4 height 4
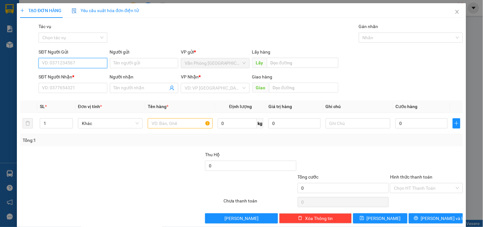
click at [71, 63] on input "SĐT Người Gửi" at bounding box center [73, 63] width 68 height 10
click at [49, 71] on div "0392585233" at bounding box center [72, 76] width 68 height 10
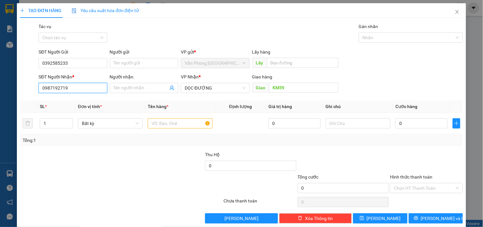
drag, startPoint x: 77, startPoint y: 90, endPoint x: 0, endPoint y: 76, distance: 78.2
click at [1, 81] on div "TẠO ĐƠN HÀNG Yêu cầu xuất hóa đơn điện tử Transit Pickup Surcharge Ids Transit …" at bounding box center [241, 113] width 483 height 227
click at [209, 89] on span "DỌC ĐƯỜNG" at bounding box center [215, 88] width 61 height 10
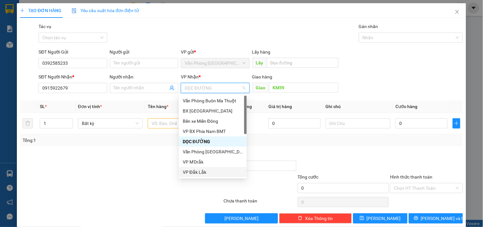
click at [199, 170] on div "VP Đắk Lắk" at bounding box center [213, 171] width 60 height 7
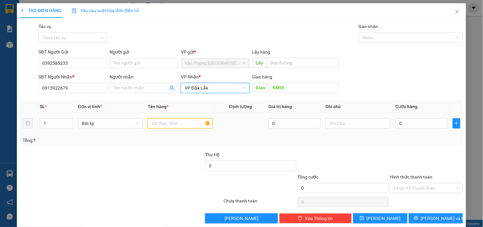
click at [166, 118] on input "text" at bounding box center [180, 123] width 65 height 10
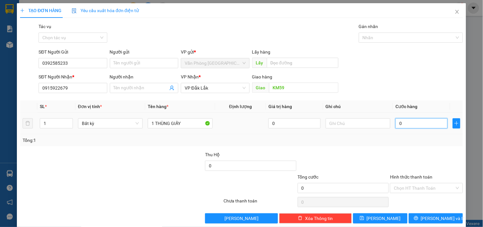
click at [412, 118] on input "0" at bounding box center [421, 123] width 52 height 10
drag, startPoint x: 403, startPoint y: 180, endPoint x: 406, endPoint y: 155, distance: 25.9
click at [403, 183] on input "Hình thức thanh toán" at bounding box center [424, 188] width 60 height 10
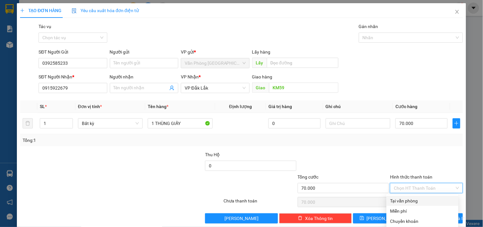
drag, startPoint x: 396, startPoint y: 191, endPoint x: 404, endPoint y: 194, distance: 8.6
click at [397, 197] on div "Tại văn phòng" at bounding box center [422, 200] width 64 height 7
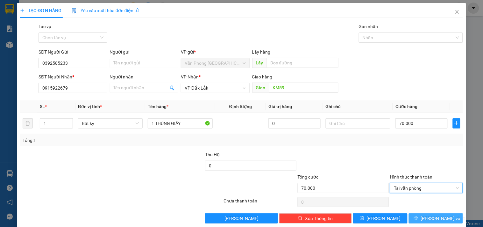
click at [428, 215] on span "Lưu và In" at bounding box center [443, 218] width 45 height 7
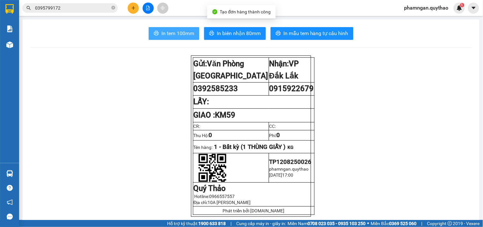
click at [162, 35] on span "In tem 100mm" at bounding box center [177, 33] width 33 height 8
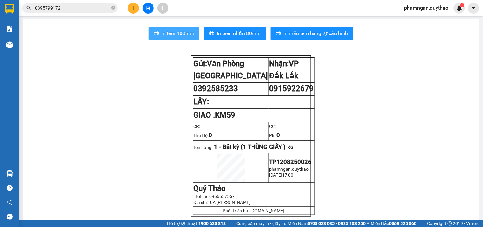
click at [185, 33] on span "In tem 100mm" at bounding box center [177, 33] width 33 height 8
click at [134, 8] on icon "plus" at bounding box center [133, 8] width 4 height 0
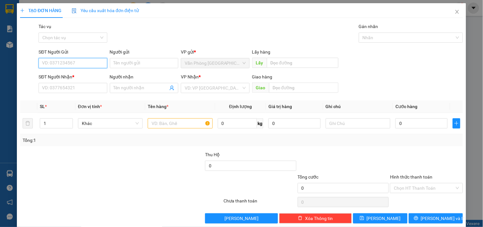
click at [71, 62] on input "SĐT Người Gửi" at bounding box center [73, 63] width 68 height 10
click at [73, 75] on div "0918183931" at bounding box center [72, 75] width 60 height 7
drag, startPoint x: 198, startPoint y: 125, endPoint x: 190, endPoint y: 123, distance: 8.0
click at [195, 125] on input "text" at bounding box center [180, 123] width 65 height 10
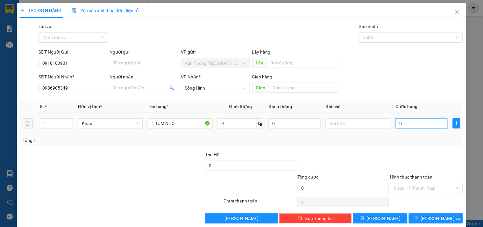
click at [423, 123] on input "0" at bounding box center [421, 123] width 52 height 10
drag, startPoint x: 430, startPoint y: 187, endPoint x: 423, endPoint y: 169, distance: 19.5
click at [429, 187] on input "Hình thức thanh toán" at bounding box center [424, 188] width 60 height 10
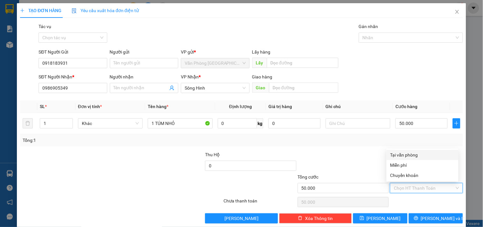
drag, startPoint x: 408, startPoint y: 154, endPoint x: 414, endPoint y: 165, distance: 12.8
click at [410, 156] on div "Tại văn phòng" at bounding box center [422, 154] width 64 height 7
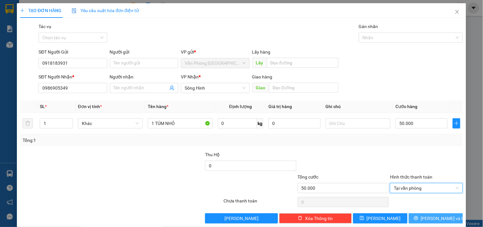
drag, startPoint x: 432, startPoint y: 219, endPoint x: 427, endPoint y: 217, distance: 5.6
click at [431, 218] on span "Lưu và In" at bounding box center [443, 218] width 45 height 7
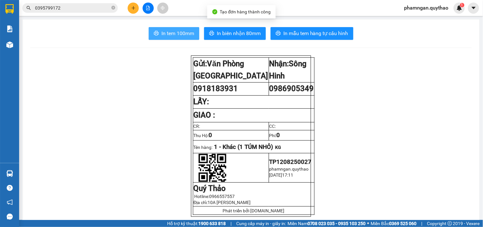
click at [178, 31] on span "In tem 100mm" at bounding box center [177, 33] width 33 height 8
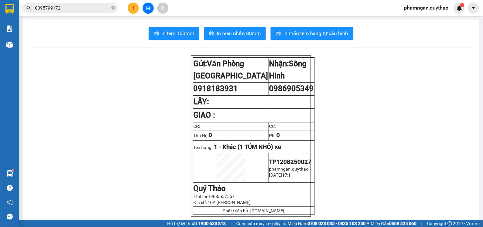
click at [134, 8] on icon "plus" at bounding box center [133, 8] width 4 height 0
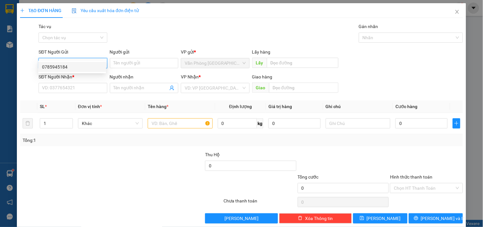
click at [85, 66] on div "0785945184" at bounding box center [72, 66] width 60 height 7
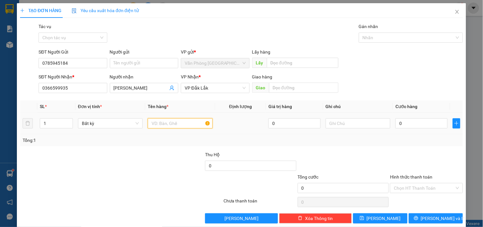
click at [168, 118] on input "text" at bounding box center [180, 123] width 65 height 10
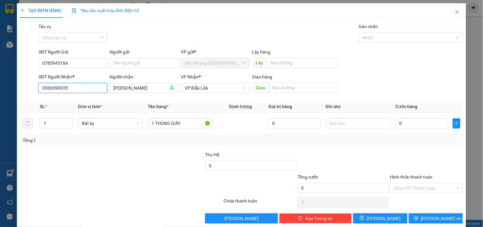
click at [77, 83] on input "0366599935" at bounding box center [73, 88] width 68 height 10
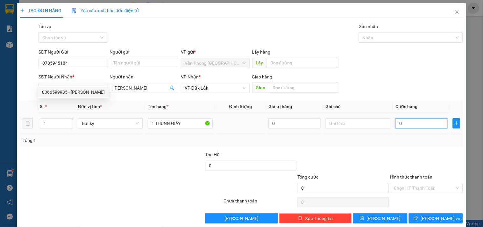
click at [428, 119] on input "0" at bounding box center [421, 123] width 52 height 10
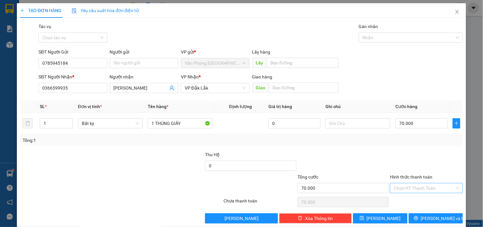
click at [434, 183] on input "Hình thức thanh toán" at bounding box center [424, 188] width 60 height 10
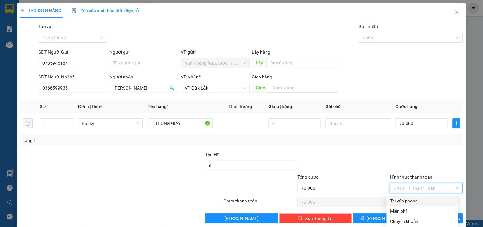
click at [421, 197] on div "Tại văn phòng" at bounding box center [422, 200] width 64 height 7
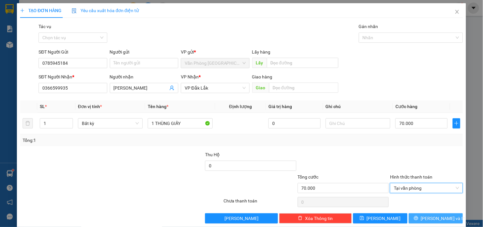
drag, startPoint x: 430, startPoint y: 209, endPoint x: 422, endPoint y: 200, distance: 12.0
click at [430, 215] on span "Lưu và In" at bounding box center [443, 218] width 45 height 7
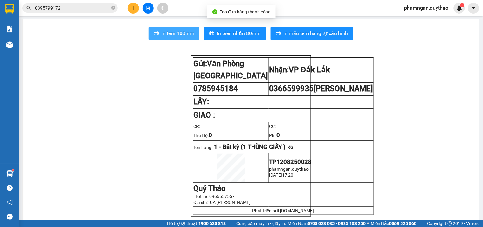
click at [173, 31] on span "In tem 100mm" at bounding box center [177, 33] width 33 height 8
click at [142, 8] on div at bounding box center [148, 8] width 48 height 11
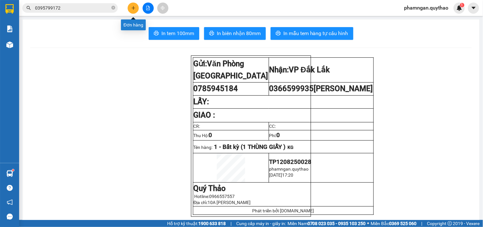
click at [138, 8] on button at bounding box center [133, 8] width 11 height 11
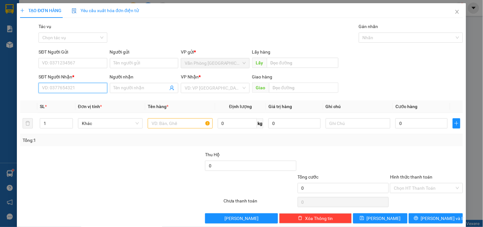
click at [73, 90] on input "SĐT Người Nhận *" at bounding box center [73, 88] width 68 height 10
drag, startPoint x: 87, startPoint y: 103, endPoint x: 92, endPoint y: 101, distance: 5.4
click at [87, 102] on div "0362196750 - SHOP TÌNH" at bounding box center [72, 100] width 60 height 7
click at [168, 119] on input "text" at bounding box center [180, 123] width 65 height 10
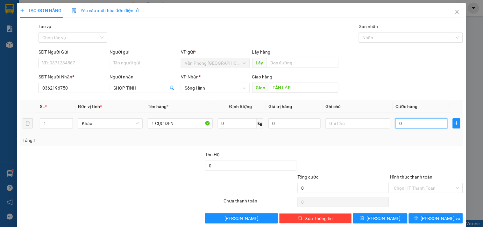
click at [413, 124] on input "0" at bounding box center [421, 123] width 52 height 10
click at [440, 189] on input "Hình thức thanh toán" at bounding box center [424, 188] width 60 height 10
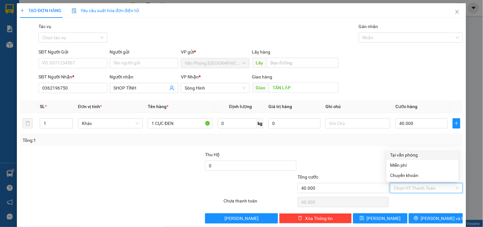
click at [405, 154] on div "Tại văn phòng" at bounding box center [422, 154] width 64 height 7
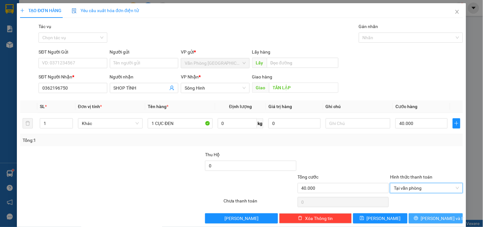
click at [435, 215] on span "Lưu và In" at bounding box center [443, 218] width 45 height 7
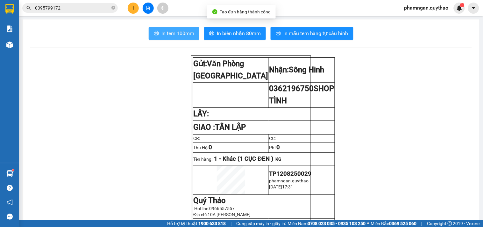
click at [180, 35] on span "In tem 100mm" at bounding box center [177, 33] width 33 height 8
click at [173, 31] on span "In tem 100mm" at bounding box center [177, 33] width 33 height 8
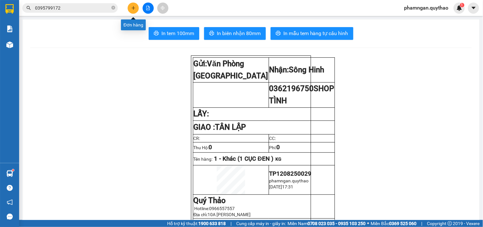
click at [135, 9] on icon "plus" at bounding box center [133, 8] width 4 height 4
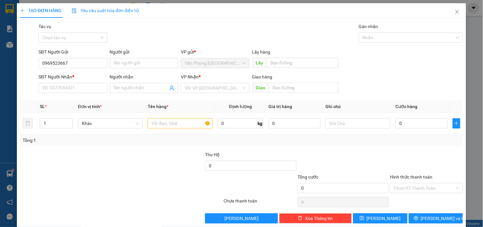
drag, startPoint x: 57, startPoint y: 60, endPoint x: 11, endPoint y: 66, distance: 46.8
click at [11, 66] on div "TẠO ĐƠN HÀNG Yêu cầu xuất hóa đơn điện tử Transit Pickup Surcharge Ids Transit …" at bounding box center [241, 113] width 483 height 227
click at [61, 66] on input "0969523667" at bounding box center [73, 63] width 68 height 10
drag, startPoint x: 73, startPoint y: 64, endPoint x: 0, endPoint y: 61, distance: 72.7
click at [0, 61] on div "TẠO ĐƠN HÀNG Yêu cầu xuất hóa đơn điện tử Transit Pickup Surcharge Ids Transit …" at bounding box center [241, 113] width 483 height 227
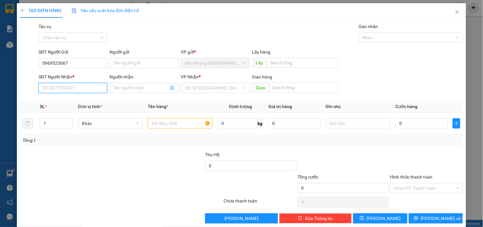
click at [96, 83] on input "SĐT Người Nhận *" at bounding box center [73, 88] width 68 height 10
paste input "0969523667"
click at [76, 101] on div "0969523667" at bounding box center [72, 100] width 60 height 7
click at [157, 123] on input "text" at bounding box center [180, 123] width 65 height 10
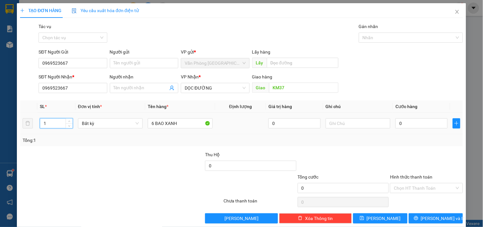
click at [54, 127] on input "1" at bounding box center [56, 123] width 32 height 10
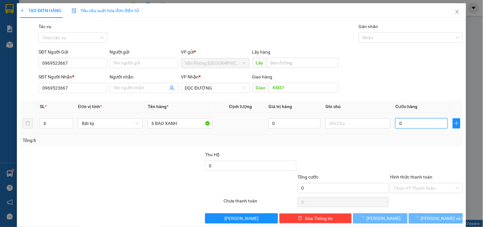
click at [412, 125] on input "0" at bounding box center [421, 123] width 52 height 10
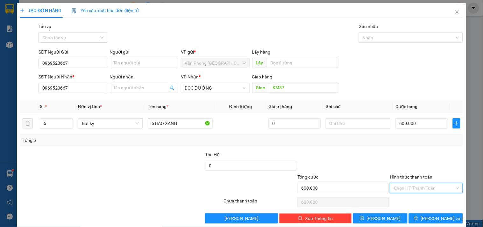
drag, startPoint x: 402, startPoint y: 187, endPoint x: 404, endPoint y: 171, distance: 16.1
click at [402, 187] on input "Hình thức thanh toán" at bounding box center [424, 188] width 60 height 10
drag, startPoint x: 407, startPoint y: 154, endPoint x: 409, endPoint y: 161, distance: 7.2
click at [407, 154] on div "Tại văn phòng" at bounding box center [422, 154] width 64 height 7
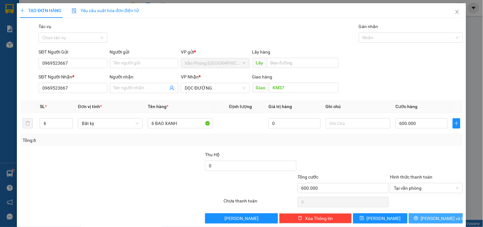
drag, startPoint x: 412, startPoint y: 218, endPoint x: 411, endPoint y: 201, distance: 16.9
click at [411, 217] on button "Lưu và In" at bounding box center [436, 218] width 54 height 10
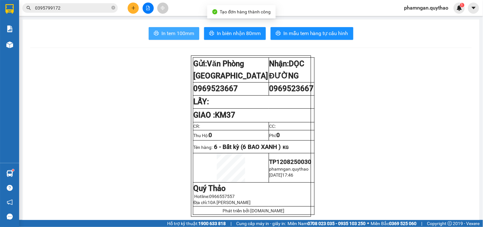
click at [182, 37] on span "In tem 100mm" at bounding box center [177, 33] width 33 height 8
click at [181, 29] on button "In tem 100mm" at bounding box center [174, 33] width 51 height 13
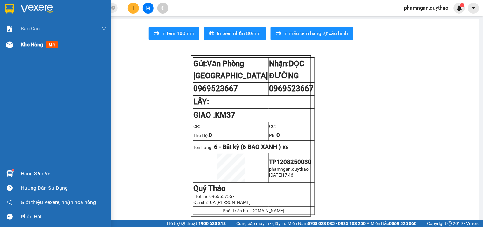
click at [31, 45] on span "Kho hàng" at bounding box center [32, 44] width 22 height 6
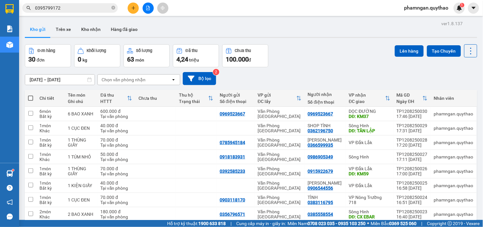
drag, startPoint x: 158, startPoint y: 181, endPoint x: 156, endPoint y: 169, distance: 12.9
drag, startPoint x: 156, startPoint y: 169, endPoint x: 155, endPoint y: 157, distance: 11.5
click at [155, 221] on td at bounding box center [155, 228] width 41 height 14
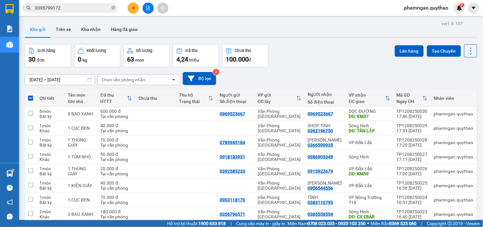
drag, startPoint x: 186, startPoint y: 190, endPoint x: 194, endPoint y: 169, distance: 22.2
click at [199, 207] on td at bounding box center [196, 214] width 41 height 14
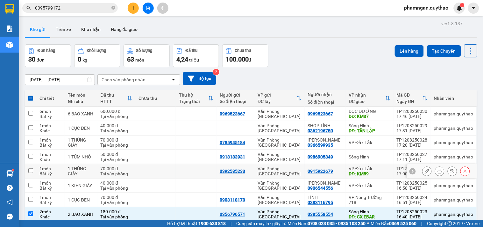
click at [208, 164] on td at bounding box center [196, 171] width 41 height 14
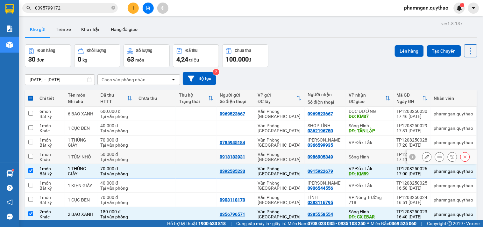
click at [209, 150] on td at bounding box center [196, 157] width 41 height 14
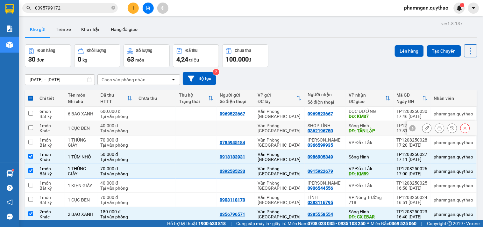
click at [212, 121] on td at bounding box center [196, 128] width 41 height 14
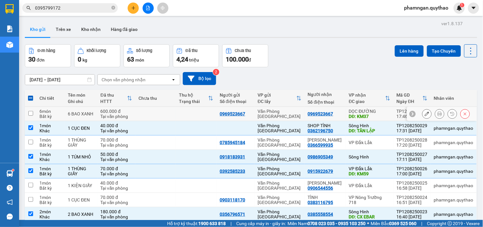
click at [214, 107] on td at bounding box center [196, 114] width 41 height 14
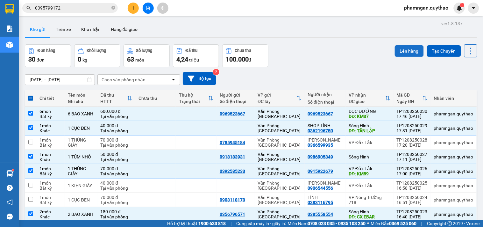
click at [403, 54] on button "Lên hàng" at bounding box center [409, 50] width 29 height 11
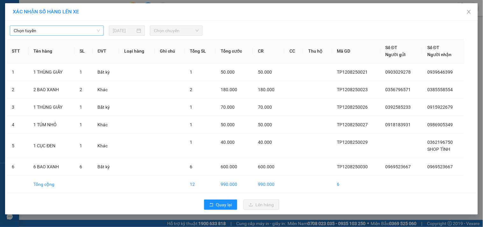
click at [78, 32] on span "Chọn tuyến" at bounding box center [57, 31] width 86 height 10
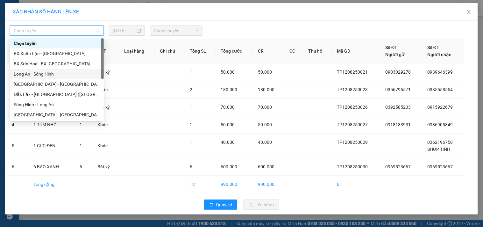
drag, startPoint x: 49, startPoint y: 71, endPoint x: 119, endPoint y: 52, distance: 72.4
click at [49, 70] on div "Long An - Sông Hinh" at bounding box center [57, 73] width 86 height 7
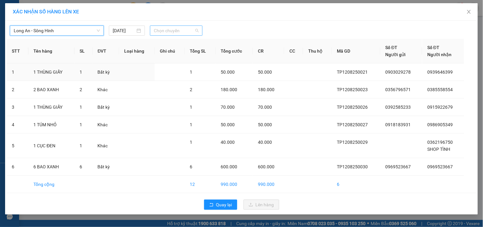
click at [185, 34] on span "Chọn chuyến" at bounding box center [176, 31] width 45 height 10
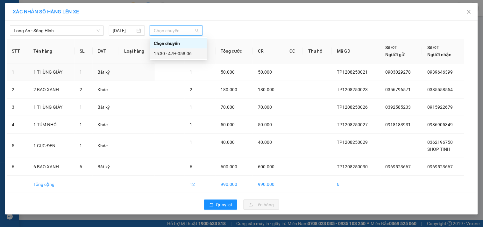
click at [191, 52] on div "15:30 - 47H-058.06" at bounding box center [179, 53] width 50 height 7
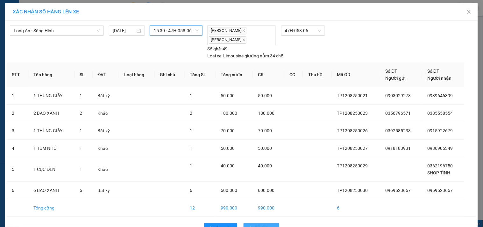
click at [267, 224] on span "Lên hàng" at bounding box center [265, 227] width 18 height 7
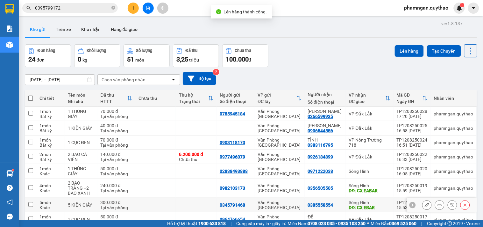
click at [379, 205] on div "DĐ: CX EBAR" at bounding box center [369, 207] width 41 height 5
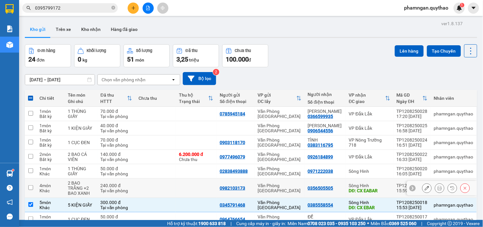
click at [380, 188] on div "DĐ: CX EABAR" at bounding box center [369, 190] width 41 height 5
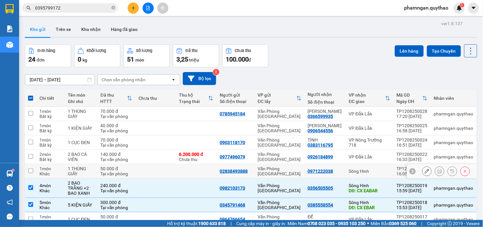
click at [360, 168] on div "Sông Hinh" at bounding box center [369, 170] width 41 height 5
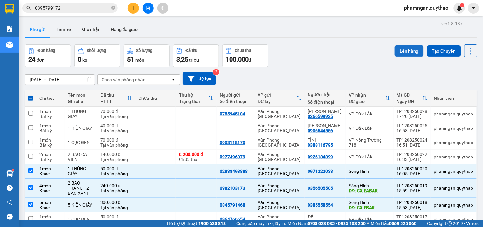
click at [400, 49] on button "Lên hàng" at bounding box center [409, 50] width 29 height 11
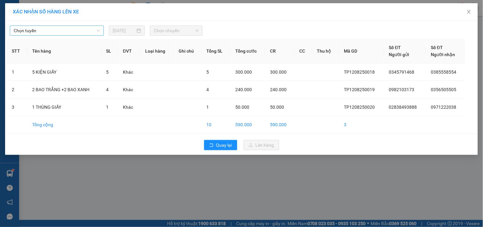
click at [78, 31] on span "Chọn tuyến" at bounding box center [57, 31] width 86 height 10
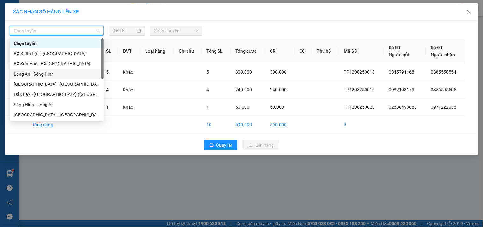
drag, startPoint x: 32, startPoint y: 71, endPoint x: 120, endPoint y: 38, distance: 93.9
click at [33, 70] on div "Long An - Sông Hinh" at bounding box center [57, 73] width 86 height 7
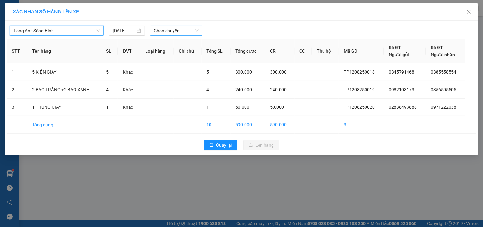
drag, startPoint x: 176, startPoint y: 31, endPoint x: 182, endPoint y: 36, distance: 8.1
click at [177, 31] on span "Chọn chuyến" at bounding box center [176, 31] width 45 height 10
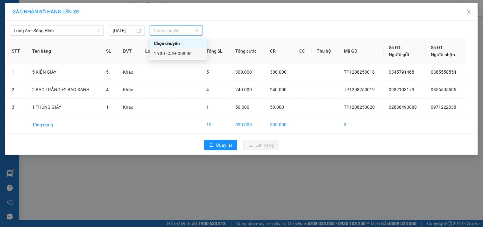
click at [183, 54] on div "15:30 - 47H-058.06" at bounding box center [179, 53] width 50 height 7
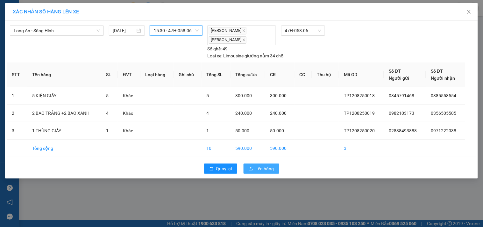
click at [266, 173] on button "Lên hàng" at bounding box center [262, 168] width 36 height 10
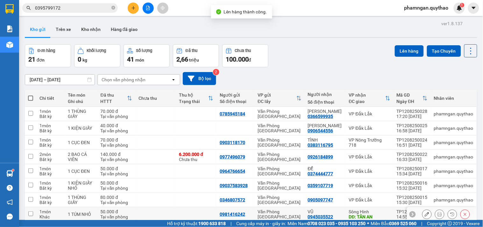
click at [374, 209] on div "Sông Hinh" at bounding box center [369, 211] width 41 height 5
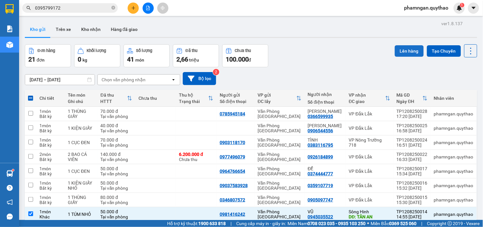
click at [400, 53] on button "Lên hàng" at bounding box center [409, 50] width 29 height 11
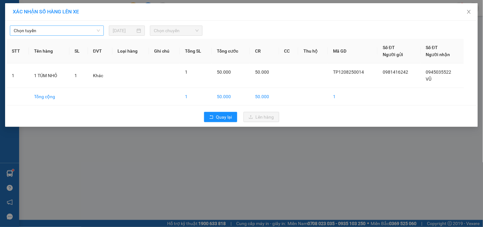
click at [89, 30] on span "Chọn tuyến" at bounding box center [57, 31] width 86 height 10
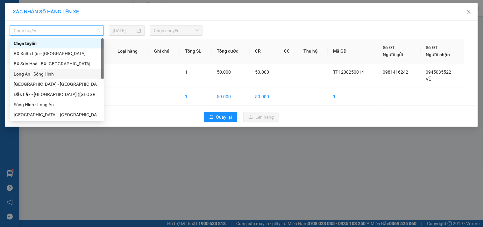
drag, startPoint x: 39, startPoint y: 71, endPoint x: 105, endPoint y: 45, distance: 71.7
click at [39, 71] on div "Long An - Sông Hinh" at bounding box center [57, 73] width 86 height 7
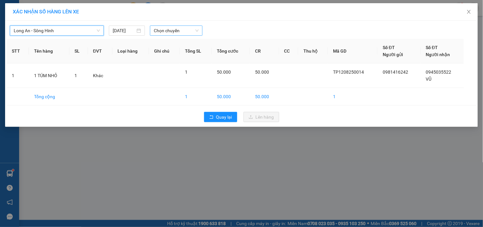
click at [174, 29] on span "Chọn chuyến" at bounding box center [176, 31] width 45 height 10
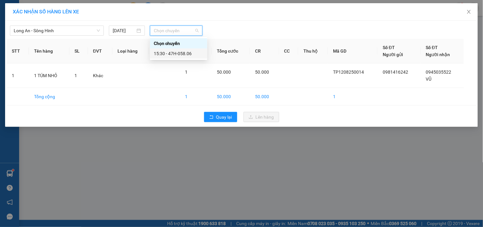
drag, startPoint x: 186, startPoint y: 51, endPoint x: 188, endPoint y: 59, distance: 8.6
click at [186, 52] on div "15:30 - 47H-058.06" at bounding box center [179, 53] width 50 height 7
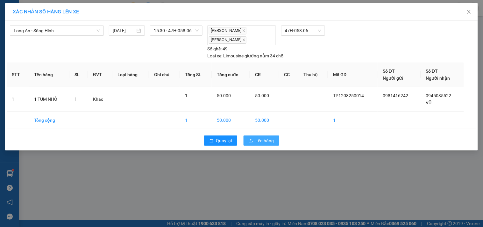
click at [266, 144] on span "Lên hàng" at bounding box center [265, 140] width 18 height 7
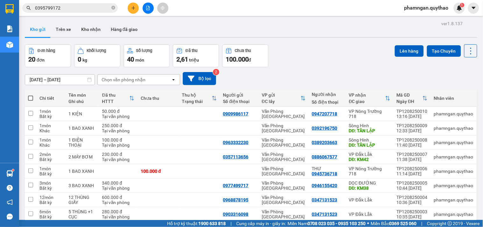
click at [382, 223] on div "Sông Hinh" at bounding box center [369, 225] width 41 height 5
click at [382, 185] on div "DĐ: KM38" at bounding box center [369, 187] width 41 height 5
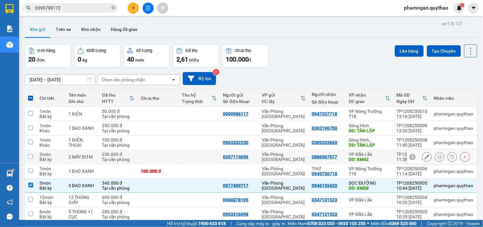
click at [372, 157] on div "DĐ: KM42" at bounding box center [369, 159] width 41 height 5
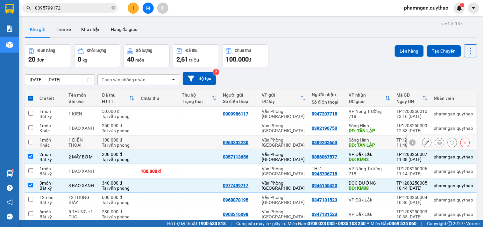
click at [373, 142] on div "DĐ: TÂN LẬP" at bounding box center [369, 144] width 41 height 5
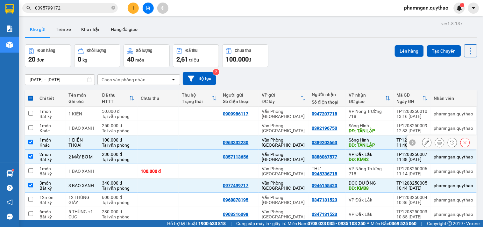
click at [375, 121] on td "Sông Hinh DĐ: TÂN LẬP" at bounding box center [370, 128] width 48 height 14
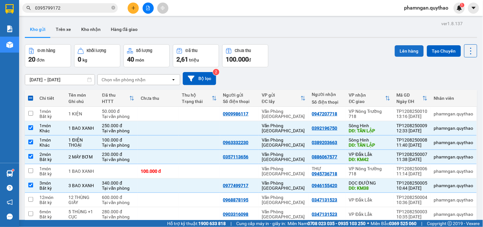
click at [407, 51] on button "Lên hàng" at bounding box center [409, 50] width 29 height 11
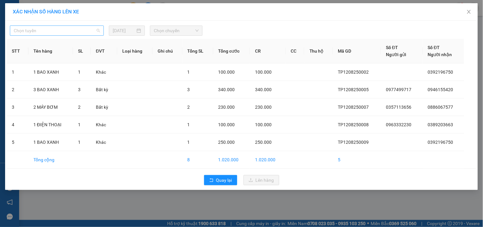
click at [76, 31] on span "Chọn tuyến" at bounding box center [57, 31] width 86 height 10
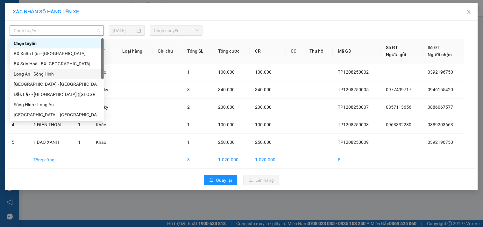
click at [34, 74] on div "Long An - Sông Hinh" at bounding box center [57, 73] width 86 height 7
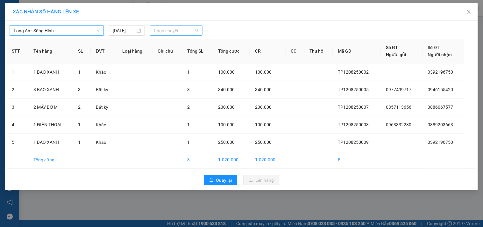
drag, startPoint x: 187, startPoint y: 34, endPoint x: 187, endPoint y: 44, distance: 9.2
click at [187, 34] on span "Chọn chuyến" at bounding box center [176, 31] width 45 height 10
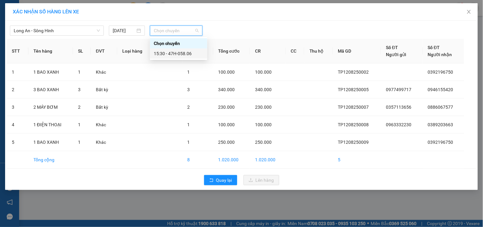
drag, startPoint x: 186, startPoint y: 50, endPoint x: 215, endPoint y: 86, distance: 46.0
click at [186, 50] on div "15:30 - 47H-058.06" at bounding box center [179, 53] width 50 height 7
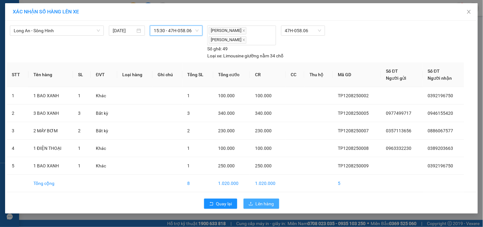
click at [256, 198] on button "Lên hàng" at bounding box center [262, 203] width 36 height 10
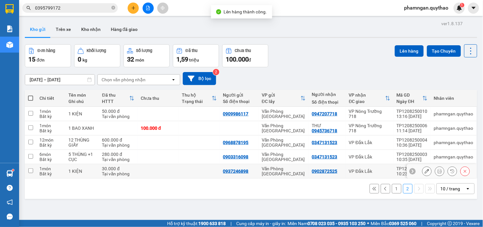
click at [375, 170] on div "VP Đắk Lắk" at bounding box center [369, 170] width 41 height 5
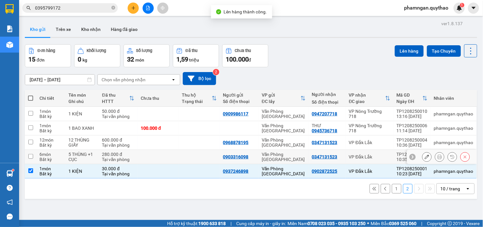
drag, startPoint x: 373, startPoint y: 158, endPoint x: 373, endPoint y: 141, distance: 16.9
click at [372, 158] on div "VP Đắk Lắk" at bounding box center [369, 156] width 41 height 5
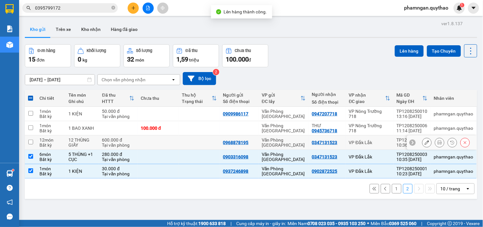
click at [373, 140] on div "VP Đắk Lắk" at bounding box center [369, 142] width 41 height 5
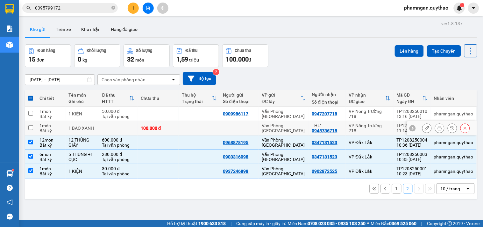
click at [379, 123] on td "VP Nông Trường 718" at bounding box center [370, 128] width 48 height 14
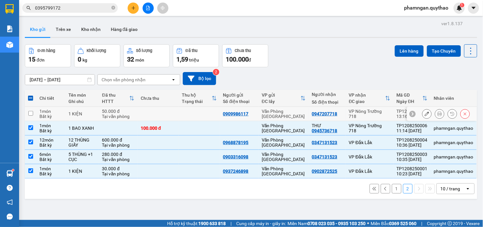
click at [378, 111] on div "VP Nông Trường 718" at bounding box center [369, 114] width 41 height 10
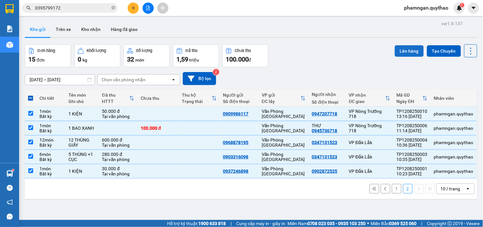
click at [409, 54] on button "Lên hàng" at bounding box center [409, 50] width 29 height 11
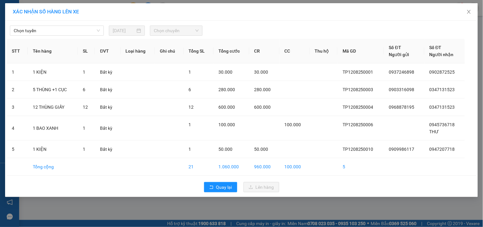
drag, startPoint x: 88, startPoint y: 30, endPoint x: 80, endPoint y: 36, distance: 9.6
click at [88, 30] on span "Chọn tuyến" at bounding box center [57, 31] width 86 height 10
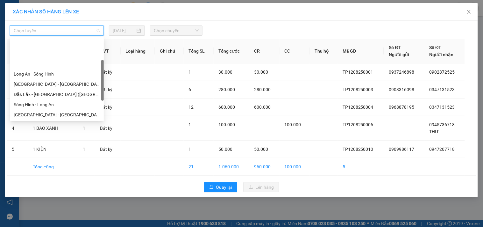
drag, startPoint x: 33, startPoint y: 107, endPoint x: 41, endPoint y: 99, distance: 10.8
click at [33, 142] on div "Tây Ninh - Đắk Lắk" at bounding box center [57, 145] width 86 height 7
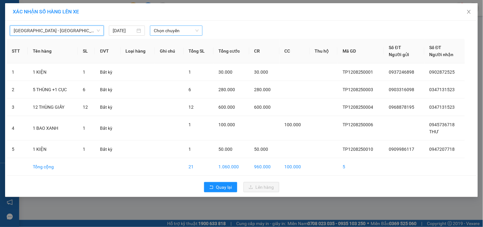
click at [170, 30] on span "Chọn chuyến" at bounding box center [176, 31] width 45 height 10
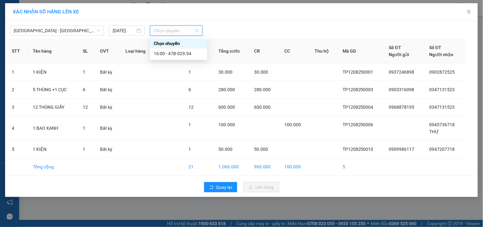
click at [181, 49] on div "16:00 - 47B-029.94" at bounding box center [178, 53] width 57 height 10
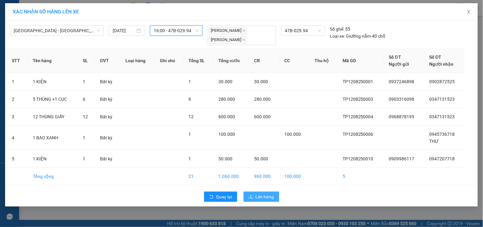
click at [260, 199] on span "Lên hàng" at bounding box center [265, 196] width 18 height 7
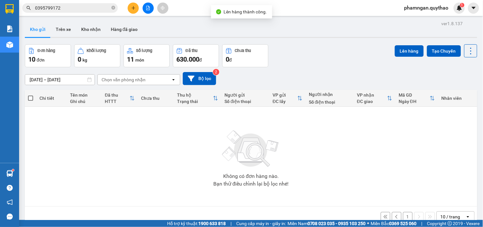
click at [405, 212] on button "1" at bounding box center [408, 217] width 10 height 10
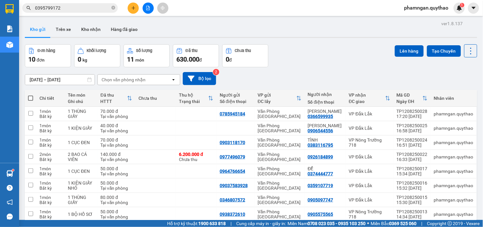
drag, startPoint x: 198, startPoint y: 185, endPoint x: 195, endPoint y: 179, distance: 6.8
drag, startPoint x: 195, startPoint y: 172, endPoint x: 192, endPoint y: 165, distance: 7.8
click at [194, 221] on td at bounding box center [196, 228] width 41 height 14
click at [192, 207] on td at bounding box center [196, 214] width 41 height 14
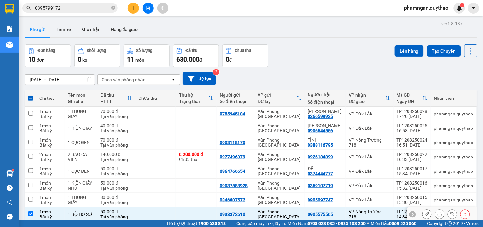
click at [195, 193] on td at bounding box center [196, 200] width 41 height 14
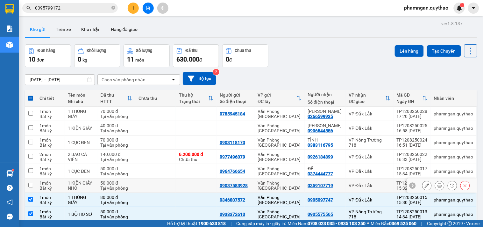
drag, startPoint x: 195, startPoint y: 129, endPoint x: 194, endPoint y: 119, distance: 10.6
click at [195, 178] on td at bounding box center [196, 185] width 41 height 14
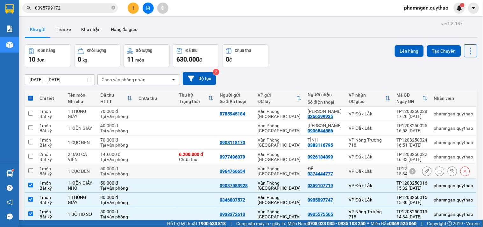
click at [193, 164] on td at bounding box center [196, 171] width 41 height 14
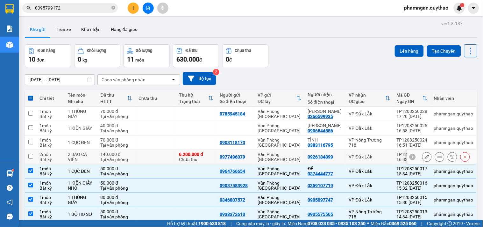
click at [187, 152] on div "6.200.000 đ Chưa thu" at bounding box center [196, 157] width 34 height 10
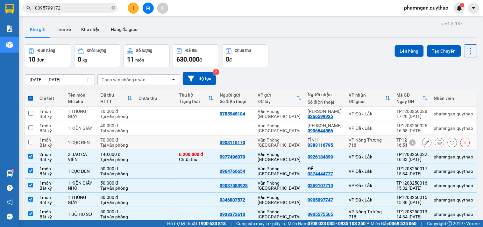
drag, startPoint x: 160, startPoint y: 91, endPoint x: 159, endPoint y: 86, distance: 5.5
click at [159, 135] on td at bounding box center [155, 142] width 41 height 14
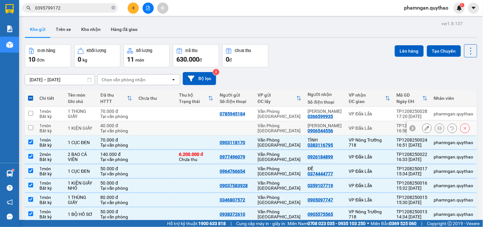
click at [166, 121] on td at bounding box center [155, 128] width 41 height 14
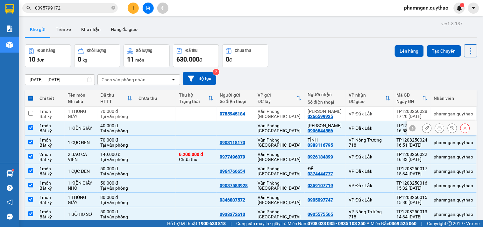
click at [170, 107] on td at bounding box center [155, 114] width 41 height 14
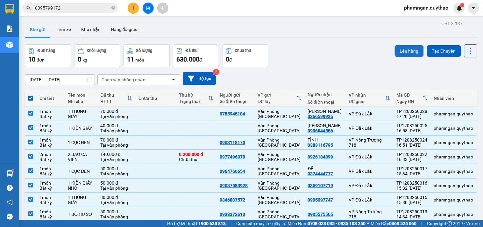
click at [398, 51] on button "Lên hàng" at bounding box center [409, 50] width 29 height 11
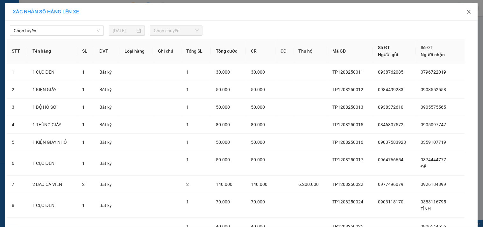
click at [466, 11] on icon "close" at bounding box center [468, 11] width 5 height 5
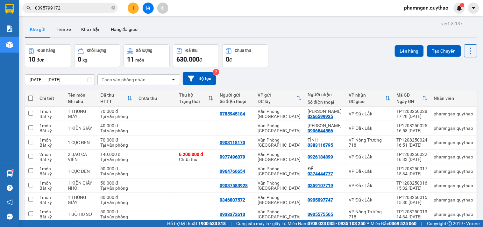
click at [163, 221] on td at bounding box center [155, 228] width 41 height 14
click at [161, 121] on td at bounding box center [155, 128] width 41 height 14
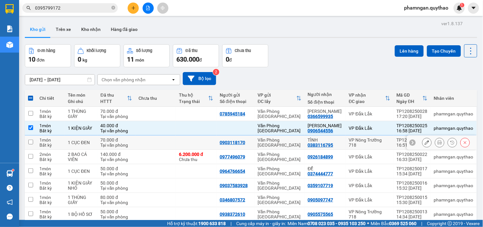
click at [160, 135] on td at bounding box center [155, 142] width 41 height 14
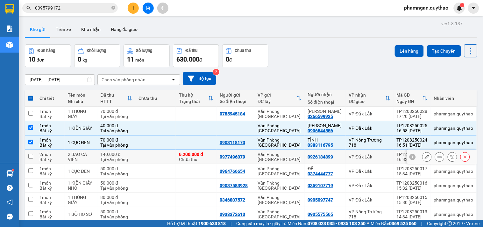
drag, startPoint x: 158, startPoint y: 99, endPoint x: 158, endPoint y: 106, distance: 7.0
click at [158, 150] on td at bounding box center [155, 157] width 41 height 14
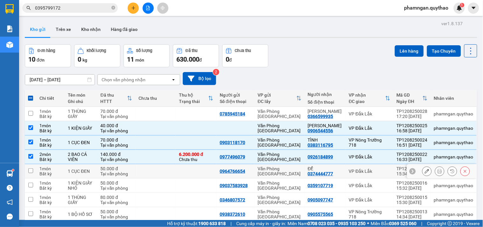
click at [157, 164] on td at bounding box center [155, 171] width 41 height 14
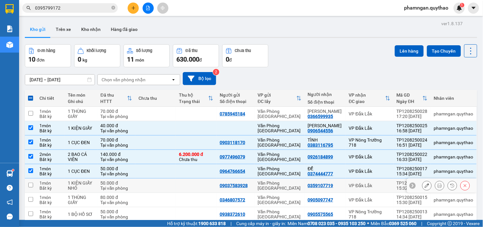
click at [160, 178] on td at bounding box center [155, 185] width 41 height 14
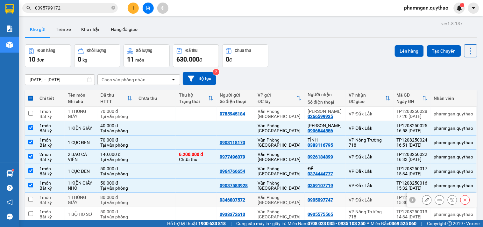
click at [161, 193] on td at bounding box center [155, 200] width 41 height 14
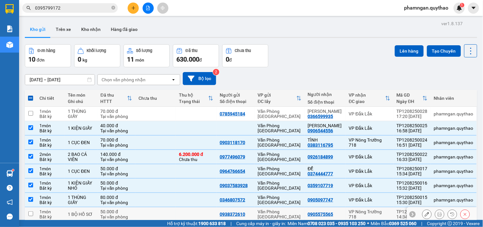
drag, startPoint x: 161, startPoint y: 155, endPoint x: 171, endPoint y: 147, distance: 12.8
click at [161, 207] on td at bounding box center [155, 214] width 41 height 14
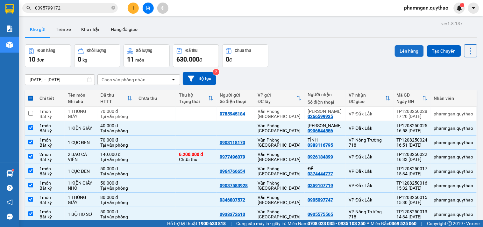
click at [405, 50] on button "Lên hàng" at bounding box center [409, 50] width 29 height 11
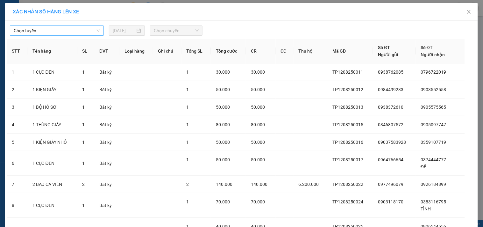
click at [56, 27] on span "Chọn tuyến" at bounding box center [57, 31] width 86 height 10
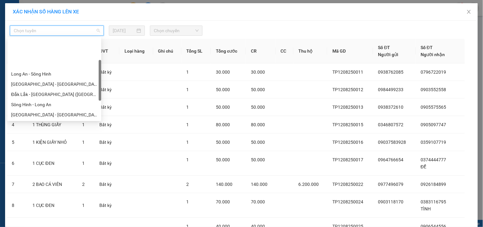
drag, startPoint x: 27, startPoint y: 106, endPoint x: 30, endPoint y: 101, distance: 5.9
click at [27, 140] on div "Tây Ninh - Đắk Lắk" at bounding box center [54, 145] width 94 height 10
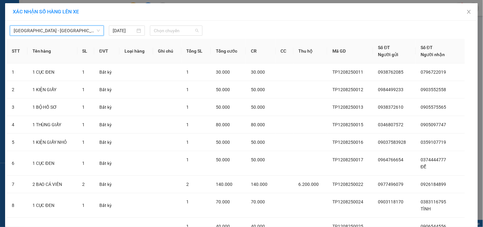
drag, startPoint x: 177, startPoint y: 30, endPoint x: 172, endPoint y: 50, distance: 20.8
click at [177, 31] on span "Chọn chuyến" at bounding box center [176, 31] width 45 height 10
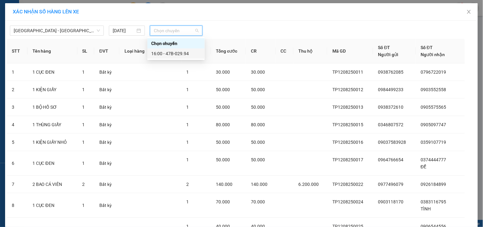
click at [173, 52] on div "16:00 - 47B-029.94" at bounding box center [176, 53] width 50 height 7
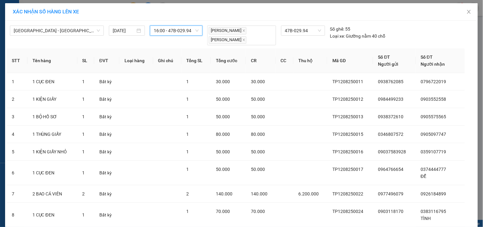
drag, startPoint x: 260, startPoint y: 208, endPoint x: 255, endPoint y: 208, distance: 4.5
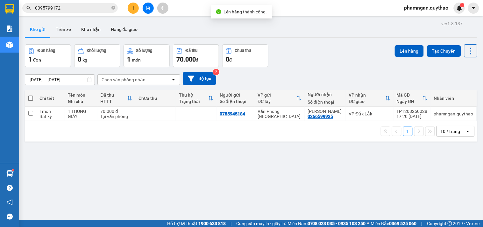
click at [144, 5] on button at bounding box center [148, 8] width 11 height 11
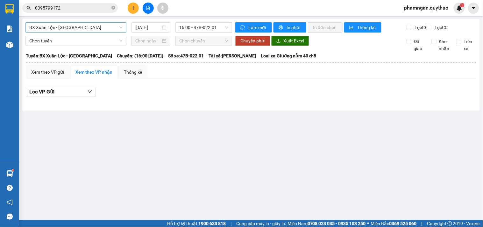
click at [93, 29] on span "BX Xuân Lộc - [GEOGRAPHIC_DATA]" at bounding box center [75, 28] width 93 height 10
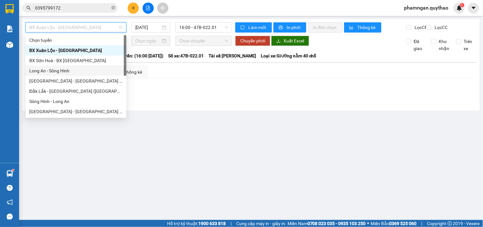
click at [48, 69] on div "Long An - Sông Hinh" at bounding box center [75, 70] width 93 height 7
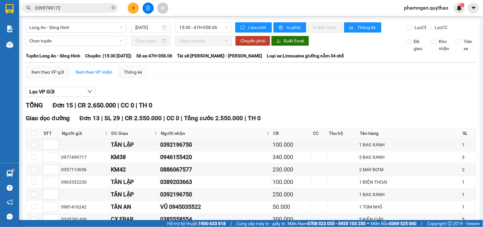
click at [55, 154] on icon "up" at bounding box center [55, 155] width 2 height 2
click at [55, 155] on icon "up" at bounding box center [55, 155] width 2 height 1
click at [55, 167] on icon "up" at bounding box center [55, 168] width 2 height 2
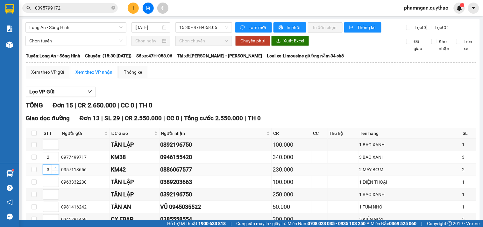
click at [55, 167] on icon "up" at bounding box center [55, 168] width 2 height 2
click at [55, 154] on icon "up" at bounding box center [55, 155] width 2 height 2
click at [55, 167] on icon "up" at bounding box center [55, 167] width 2 height 1
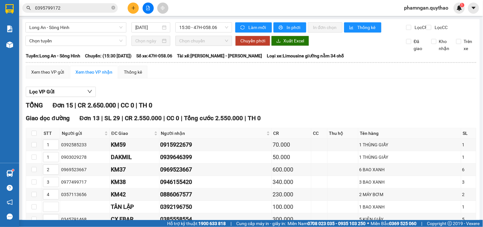
click at [56, 203] on span "up" at bounding box center [55, 205] width 4 height 4
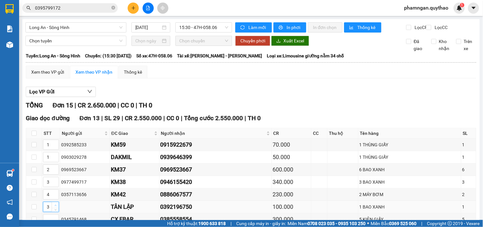
click at [56, 203] on span "up" at bounding box center [55, 205] width 4 height 4
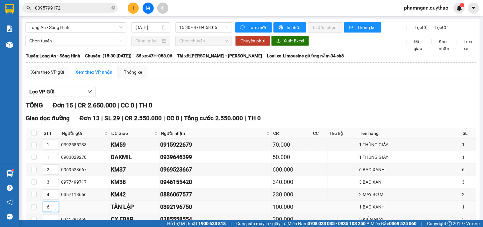
click at [54, 208] on icon "down" at bounding box center [55, 209] width 2 height 2
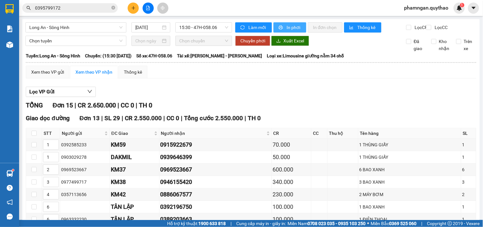
click at [287, 27] on span "In phơi" at bounding box center [293, 27] width 15 height 7
click at [294, 93] on div "Lọc VP Gửi" at bounding box center [251, 92] width 450 height 11
click at [99, 28] on span "Long An - Sông Hinh" at bounding box center [75, 28] width 93 height 10
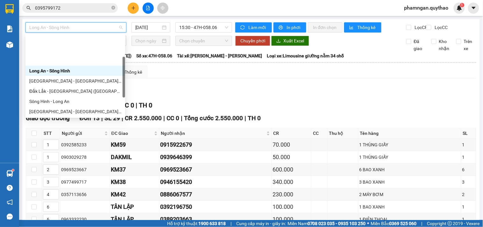
click at [51, 138] on div "Tây Ninh - Đắk Lắk" at bounding box center [75, 141] width 92 height 7
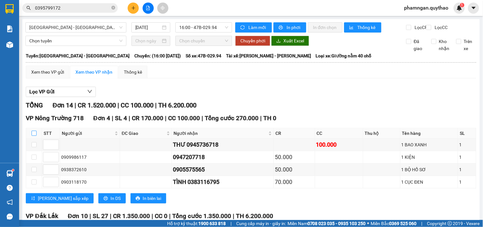
click at [34, 136] on input "checkbox" at bounding box center [34, 133] width 5 height 5
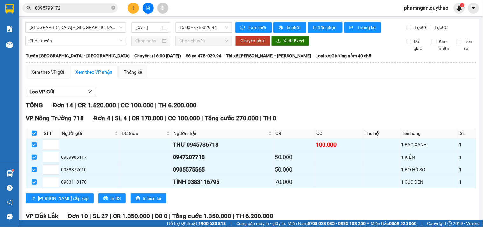
click at [34, 226] on input "checkbox" at bounding box center [34, 230] width 5 height 5
click at [295, 26] on span "In phơi" at bounding box center [293, 27] width 15 height 7
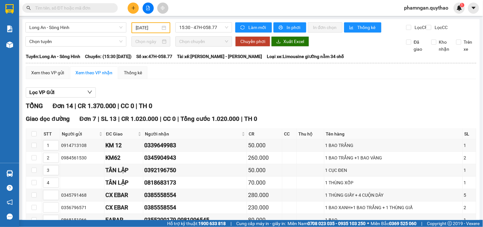
click at [101, 7] on input "text" at bounding box center [72, 7] width 75 height 7
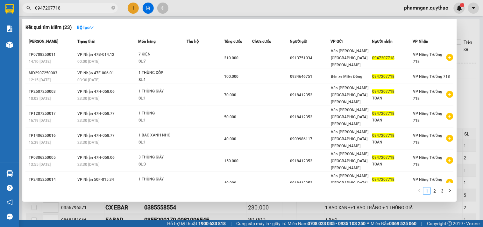
type input "0947207718"
click at [115, 6] on icon "close-circle" at bounding box center [113, 8] width 4 height 4
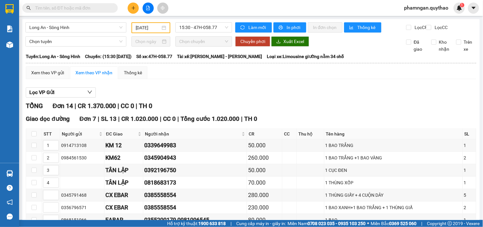
click at [98, 10] on input "text" at bounding box center [72, 7] width 75 height 7
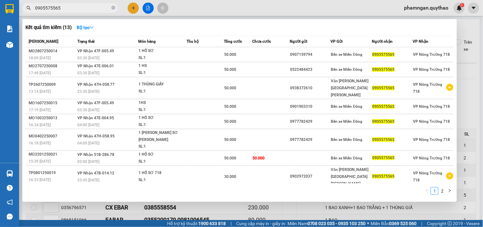
type input "0905575565"
click at [112, 9] on icon "close-circle" at bounding box center [113, 8] width 4 height 4
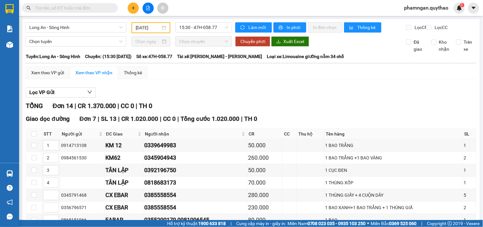
click at [83, 8] on input "text" at bounding box center [72, 7] width 75 height 7
paste input "0945035522"
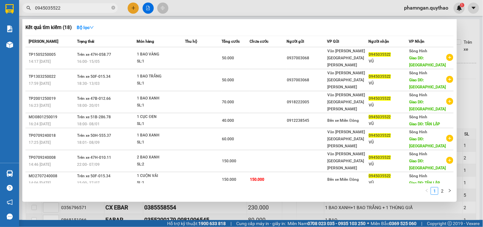
type input "0945035522"
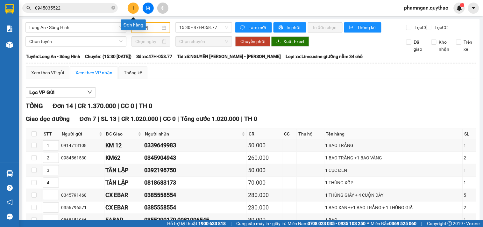
click at [133, 8] on icon "plus" at bounding box center [133, 8] width 4 height 0
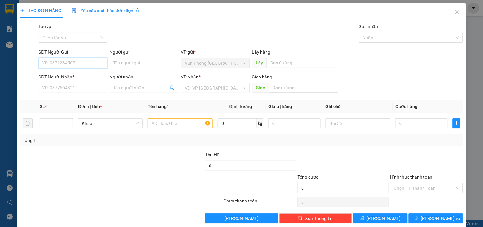
click at [84, 63] on input "SĐT Người Gửi" at bounding box center [73, 63] width 68 height 10
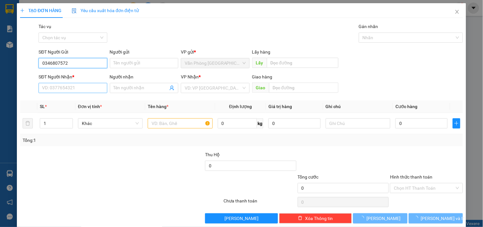
type input "0346807572"
click at [58, 91] on input "SĐT Người Nhận *" at bounding box center [73, 88] width 68 height 10
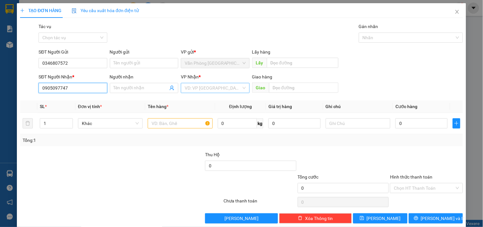
type input "0905097747"
click at [192, 87] on input "search" at bounding box center [213, 88] width 56 height 10
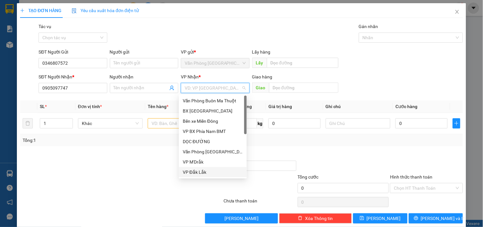
drag, startPoint x: 197, startPoint y: 170, endPoint x: 115, endPoint y: 123, distance: 94.3
click at [196, 171] on div "VP Đắk Lắk" at bounding box center [213, 171] width 60 height 7
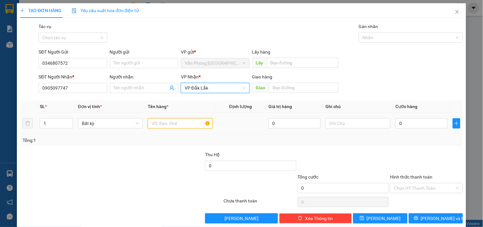
click at [183, 122] on input "text" at bounding box center [180, 123] width 65 height 10
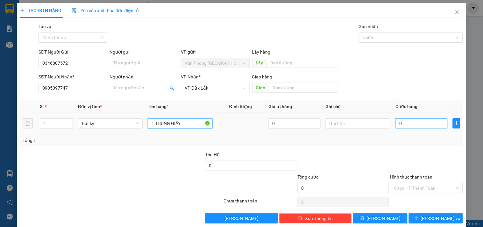
type input "1 THÙNG GIẤY"
click at [414, 125] on input "0" at bounding box center [421, 123] width 52 height 10
type input "8"
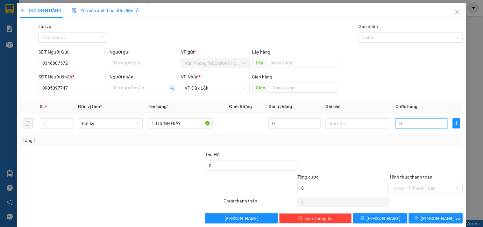
type input "80"
type input "800"
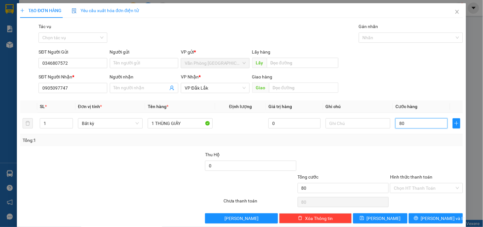
type input "800"
type input "8.000"
type input "80.000"
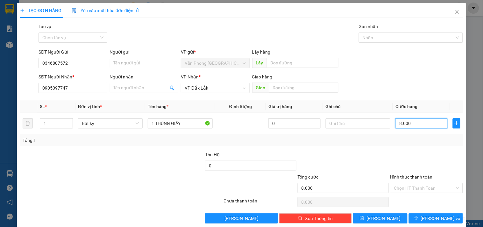
type input "80.000"
drag, startPoint x: 443, startPoint y: 189, endPoint x: 439, endPoint y: 186, distance: 4.7
click at [442, 189] on input "Hình thức thanh toán" at bounding box center [424, 188] width 60 height 10
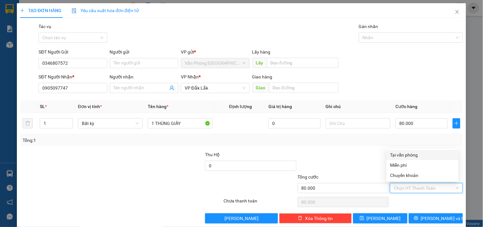
click at [404, 153] on div "Tại văn phòng" at bounding box center [422, 154] width 64 height 7
type input "0"
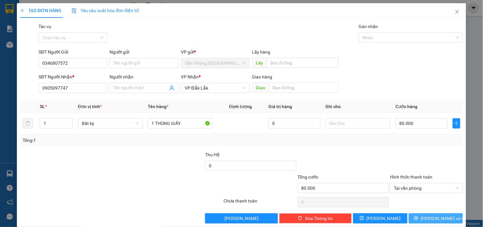
click at [438, 218] on span "Lưu và In" at bounding box center [443, 218] width 45 height 7
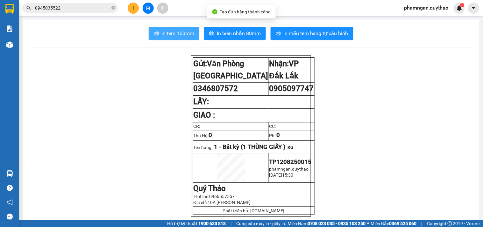
click at [183, 33] on span "In tem 100mm" at bounding box center [177, 33] width 33 height 8
click at [186, 37] on button "In tem 100mm" at bounding box center [174, 33] width 51 height 13
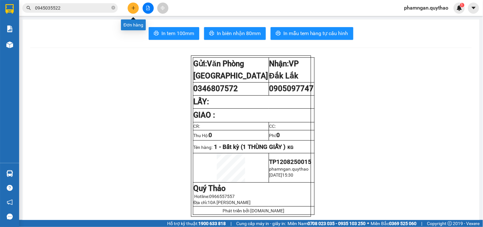
click at [137, 7] on button at bounding box center [133, 8] width 11 height 11
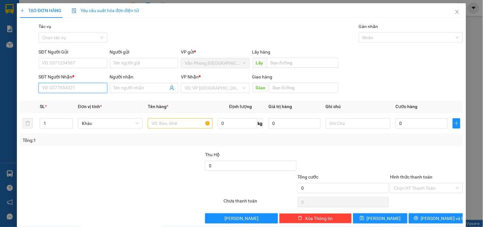
click at [69, 88] on input "SĐT Người Nhận *" at bounding box center [73, 88] width 68 height 10
type input "0359107719"
click at [199, 91] on input "search" at bounding box center [213, 88] width 56 height 10
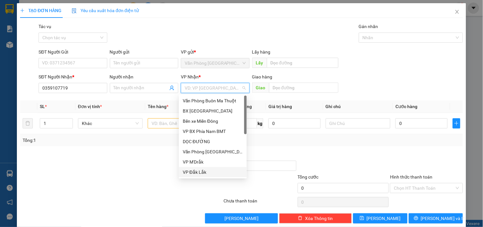
click at [196, 171] on div "VP Đắk Lắk" at bounding box center [213, 171] width 60 height 7
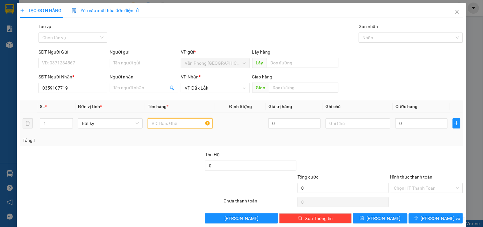
click at [180, 122] on input "text" at bounding box center [180, 123] width 65 height 10
type input "1 KIỆN GIẤY NHỎ"
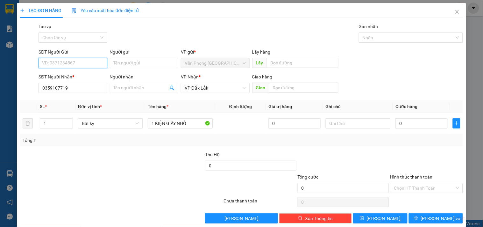
click at [65, 65] on input "SĐT Người Gửi" at bounding box center [73, 63] width 68 height 10
type input "09037583928"
click at [415, 125] on input "0" at bounding box center [421, 123] width 52 height 10
type input "5"
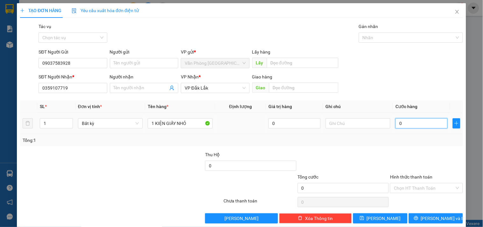
type input "5"
type input "50"
type input "500"
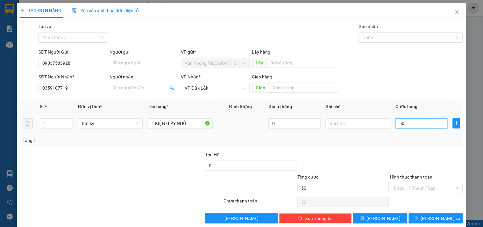
type input "500"
type input "5.000"
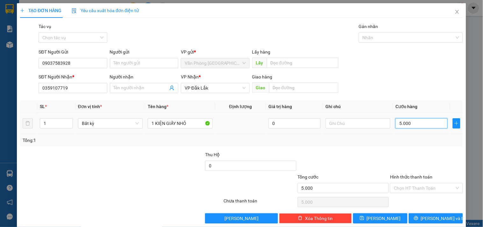
type input "50.000"
click at [410, 185] on input "Hình thức thanh toán" at bounding box center [424, 188] width 60 height 10
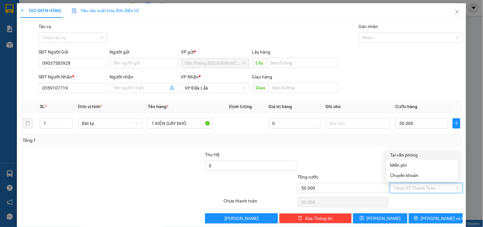
click at [403, 152] on div "Tại văn phòng" at bounding box center [422, 154] width 64 height 7
type input "0"
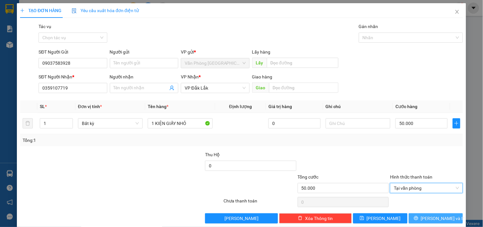
click at [417, 222] on button "Lưu và In" at bounding box center [436, 218] width 54 height 10
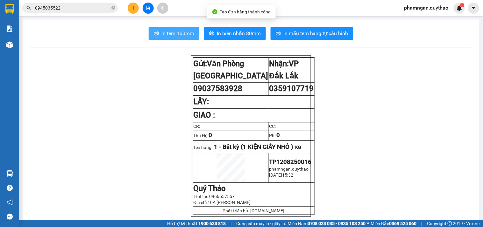
click at [180, 35] on span "In tem 100mm" at bounding box center [177, 33] width 33 height 8
click at [165, 36] on span "In tem 100mm" at bounding box center [177, 33] width 33 height 8
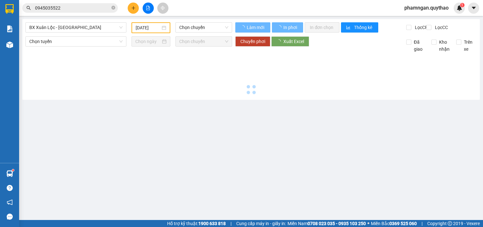
type input "[DATE]"
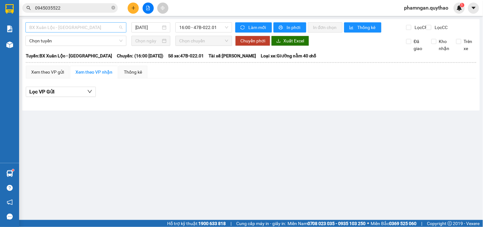
click at [103, 29] on span "BX Xuân Lộc - [GEOGRAPHIC_DATA]" at bounding box center [75, 28] width 93 height 10
